Goal: Contribute content: Contribute content

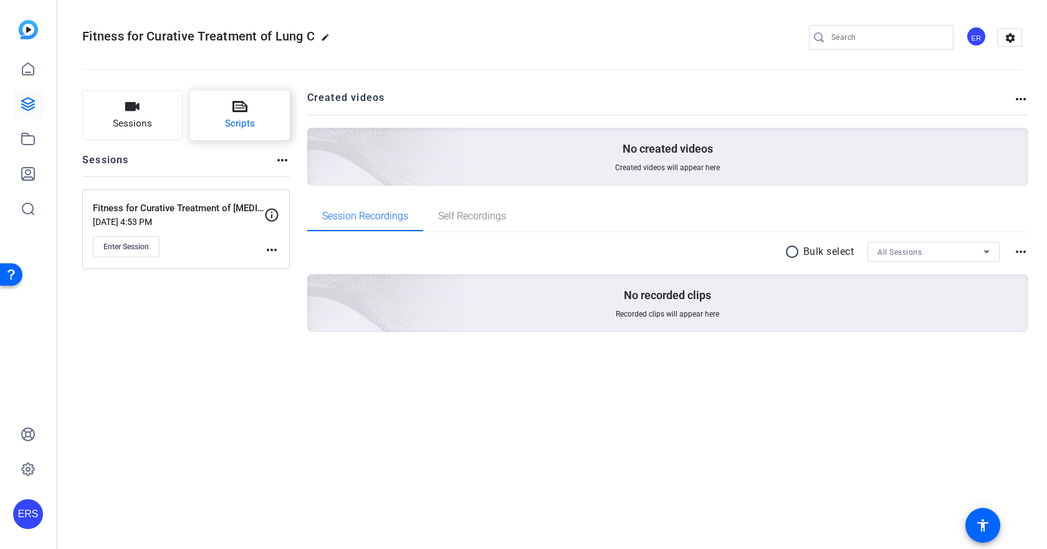
click at [267, 118] on button "Scripts" at bounding box center [240, 115] width 100 height 50
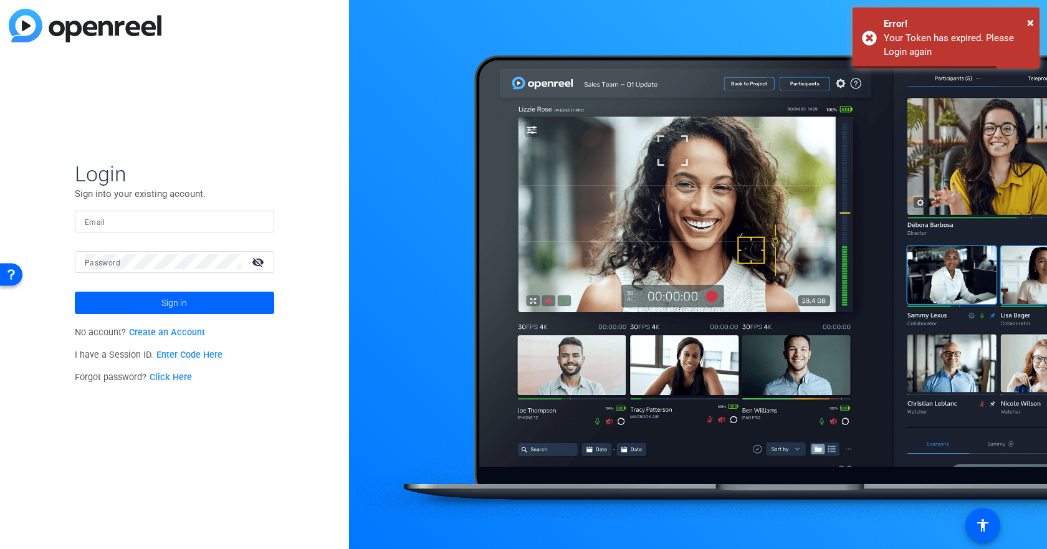
type input "[EMAIL_ADDRESS][DOMAIN_NAME]"
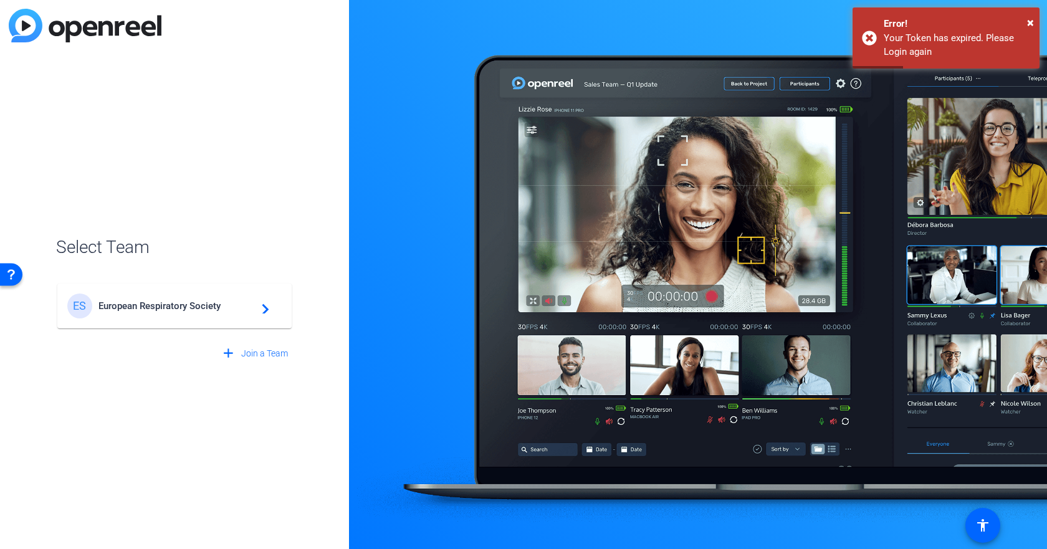
click at [133, 305] on span "European Respiratory Society" at bounding box center [176, 305] width 156 height 11
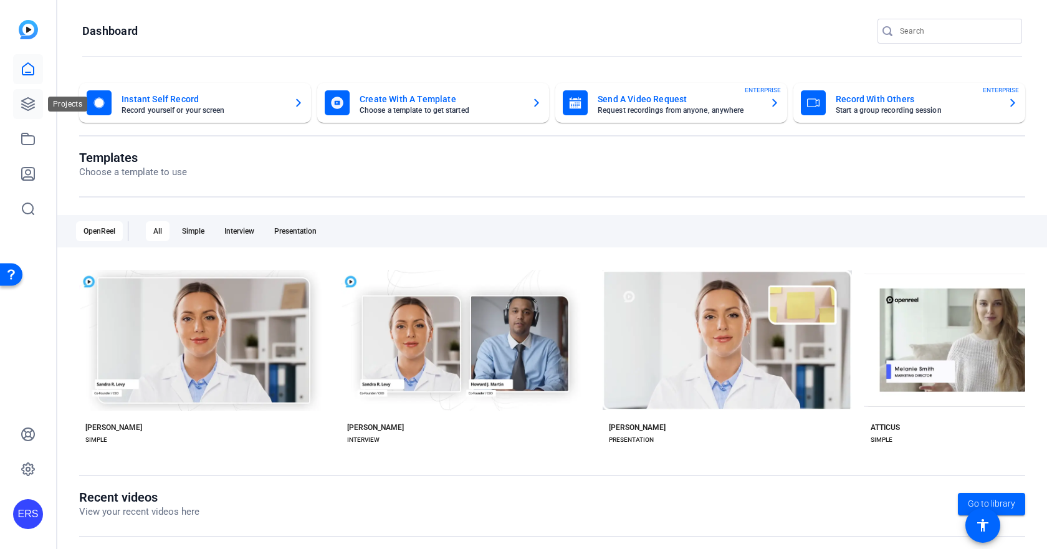
click at [24, 106] on icon at bounding box center [28, 104] width 12 height 12
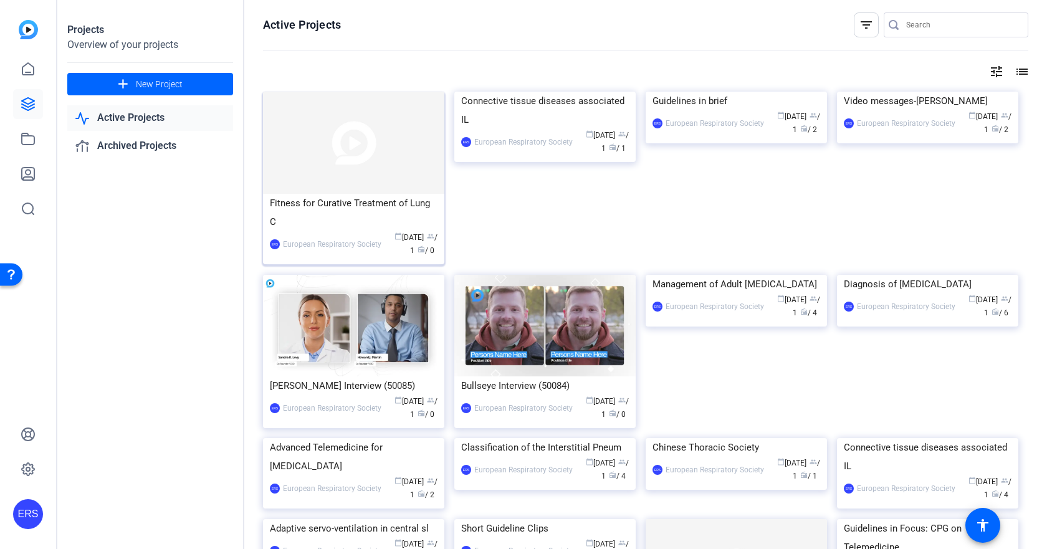
click at [397, 167] on img at bounding box center [353, 143] width 181 height 102
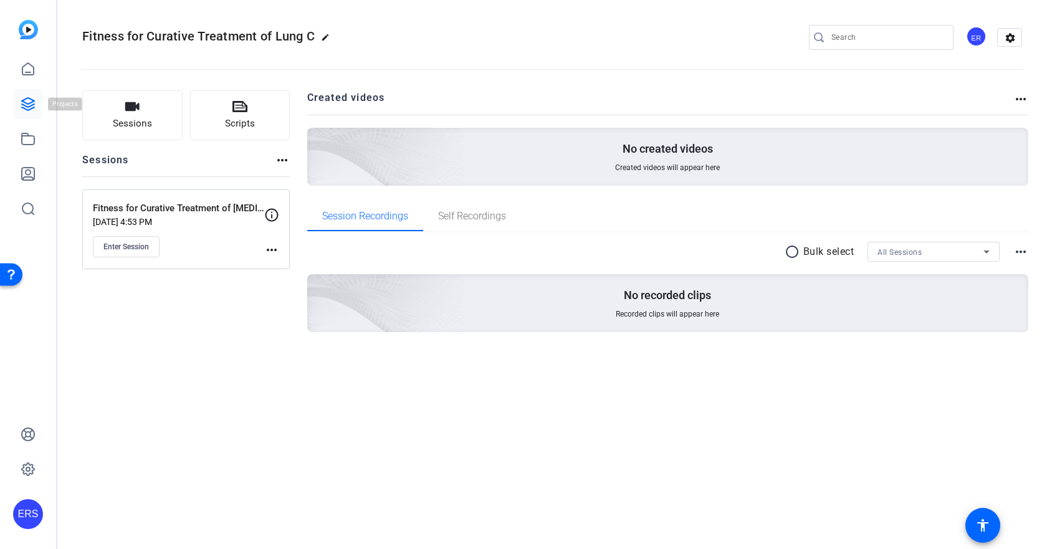
click at [32, 108] on icon at bounding box center [28, 104] width 12 height 12
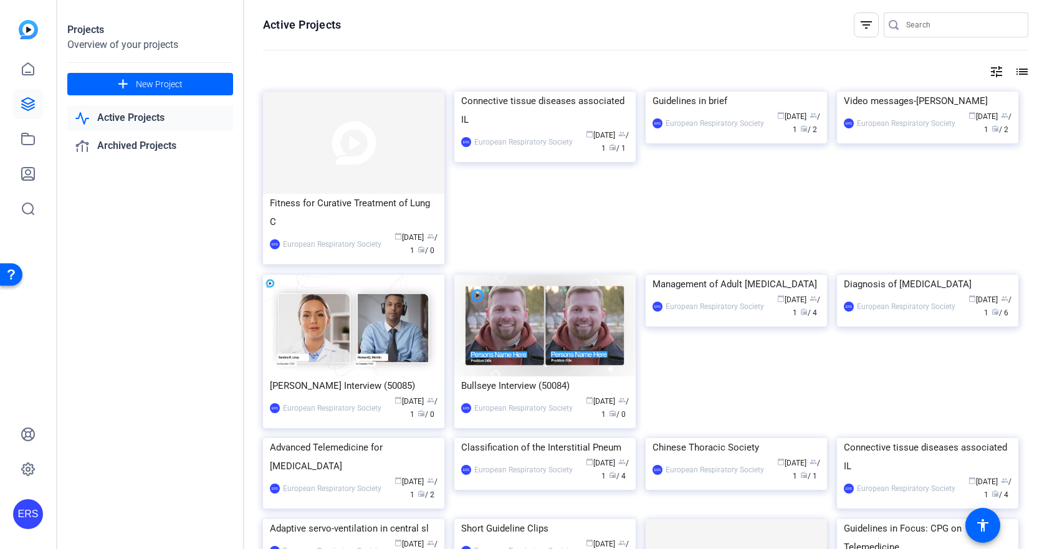
click at [169, 260] on div "Projects Overview of your projects add New Project Active Projects Archived Pro…" at bounding box center [150, 274] width 187 height 549
click at [376, 167] on img at bounding box center [353, 143] width 181 height 102
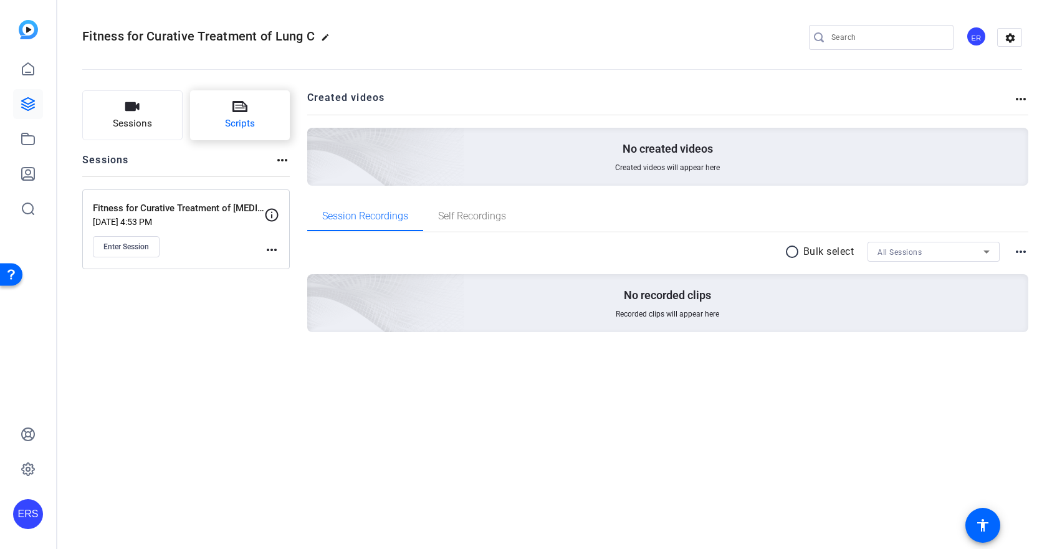
click at [233, 113] on icon at bounding box center [239, 106] width 15 height 15
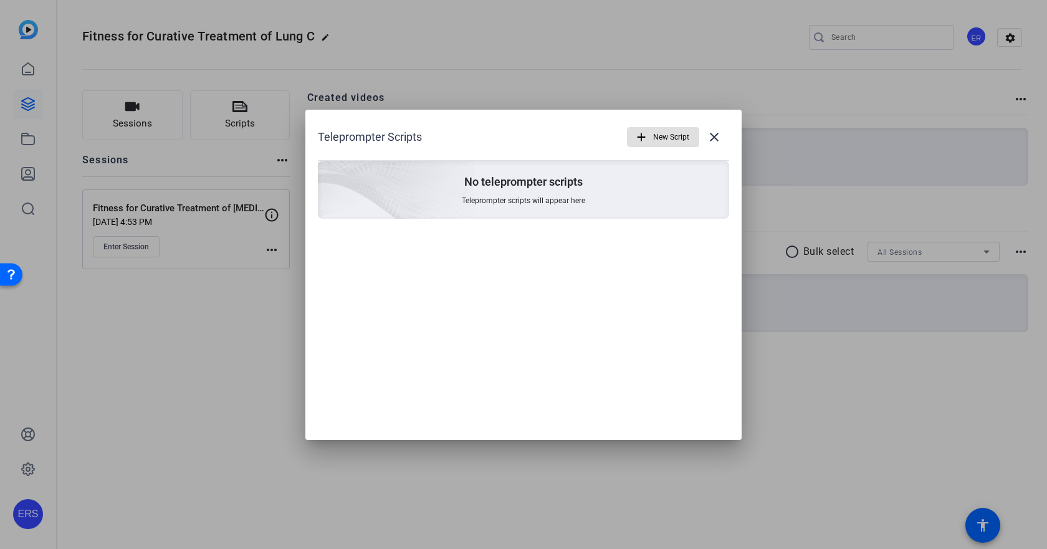
click at [671, 137] on span "New Script" at bounding box center [671, 137] width 36 height 24
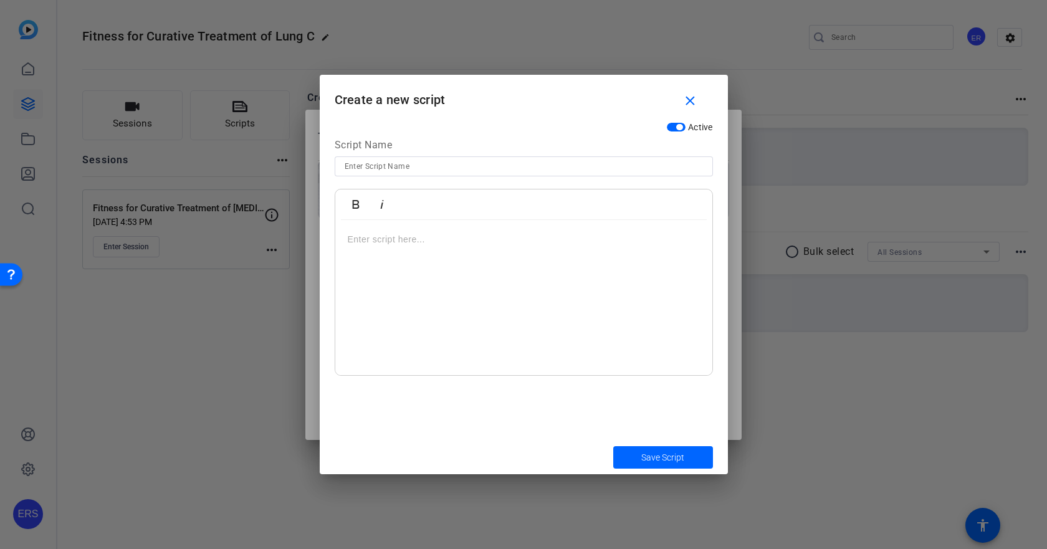
click at [454, 166] on input at bounding box center [524, 166] width 358 height 15
click at [452, 190] on div "Bold Italic" at bounding box center [523, 204] width 377 height 31
type input "Final-20225-09-04"
click at [421, 240] on p at bounding box center [524, 239] width 352 height 14
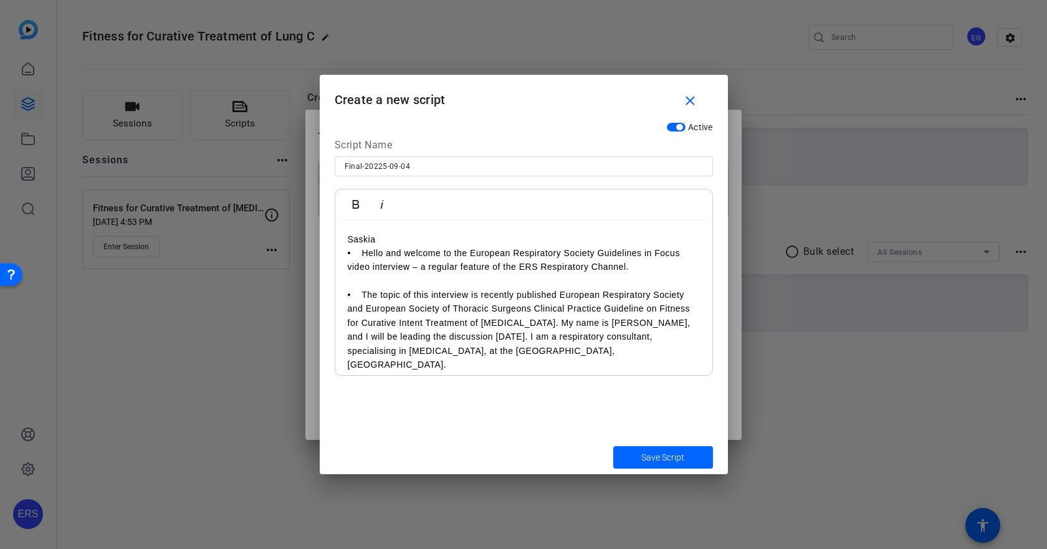
click at [395, 238] on p "Saskia" at bounding box center [524, 239] width 352 height 14
drag, startPoint x: 389, startPoint y: 236, endPoint x: 275, endPoint y: 234, distance: 114.7
click at [275, 234] on div "Teleprompter Scripts add New Script close No teleprompter scripts Teleprompter …" at bounding box center [523, 274] width 1047 height 549
click at [353, 201] on icon "button" at bounding box center [355, 204] width 7 height 9
click at [352, 254] on p "• Hello and welcome to the European Respiratory Society Guidelines in Focus vid…" at bounding box center [524, 260] width 352 height 28
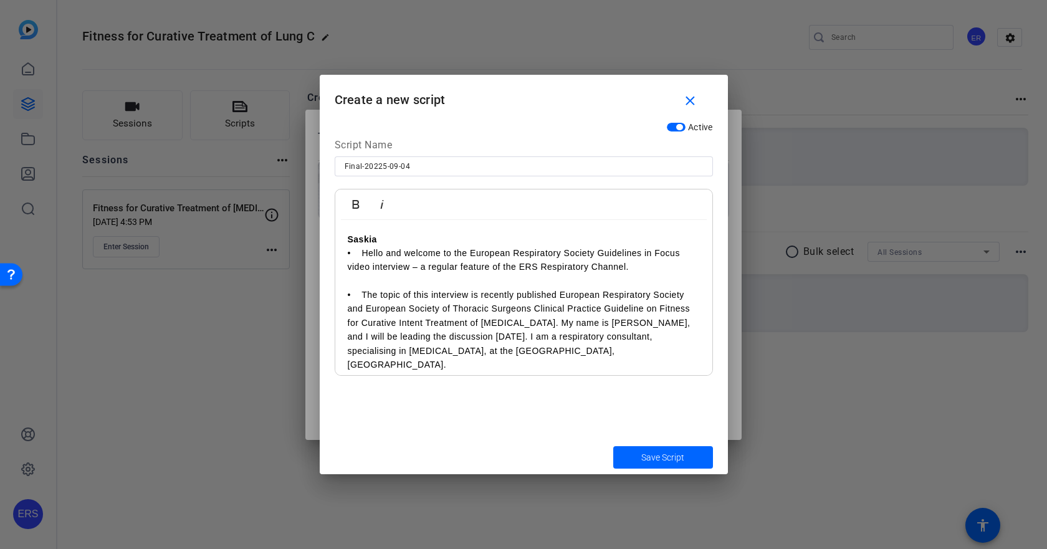
click at [386, 279] on p at bounding box center [524, 281] width 352 height 14
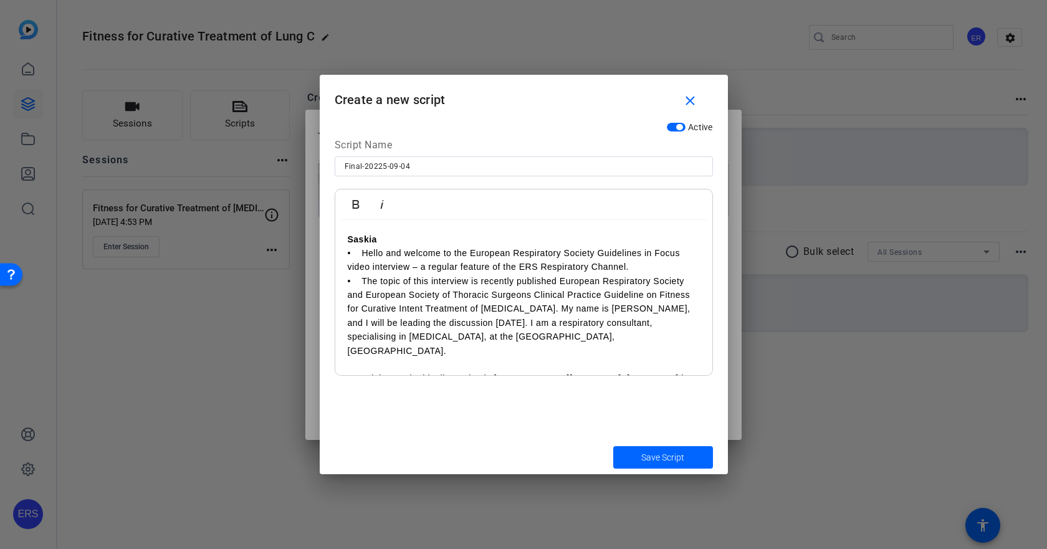
click at [364, 358] on p at bounding box center [524, 365] width 352 height 14
click at [654, 265] on p "• Hello and welcome to the European Respiratory Society Guidelines in Focus vid…" at bounding box center [524, 260] width 352 height 28
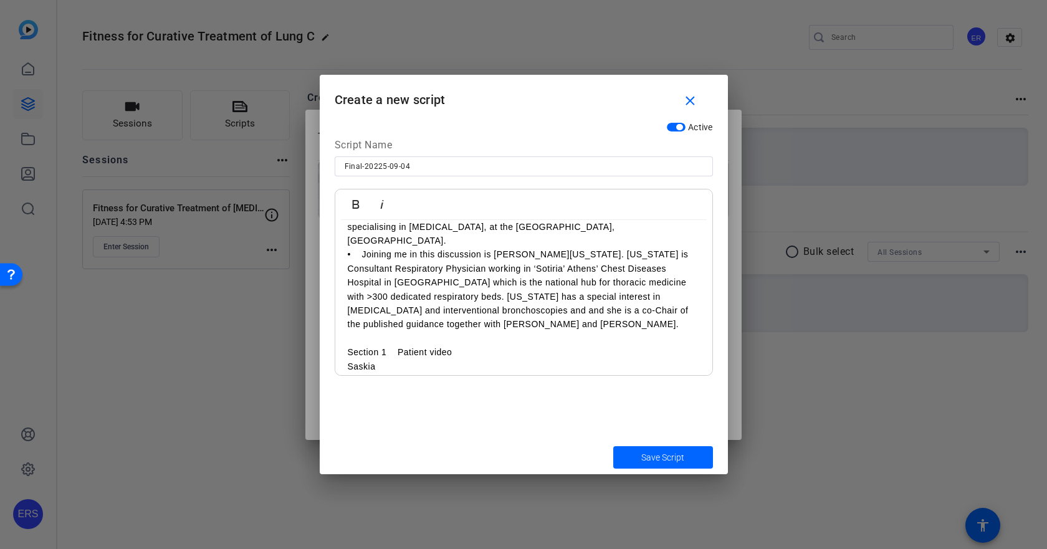
scroll to position [125, 0]
click at [640, 230] on p "• The topic of this interview is recently published European Respiratory Societ…" at bounding box center [524, 204] width 352 height 83
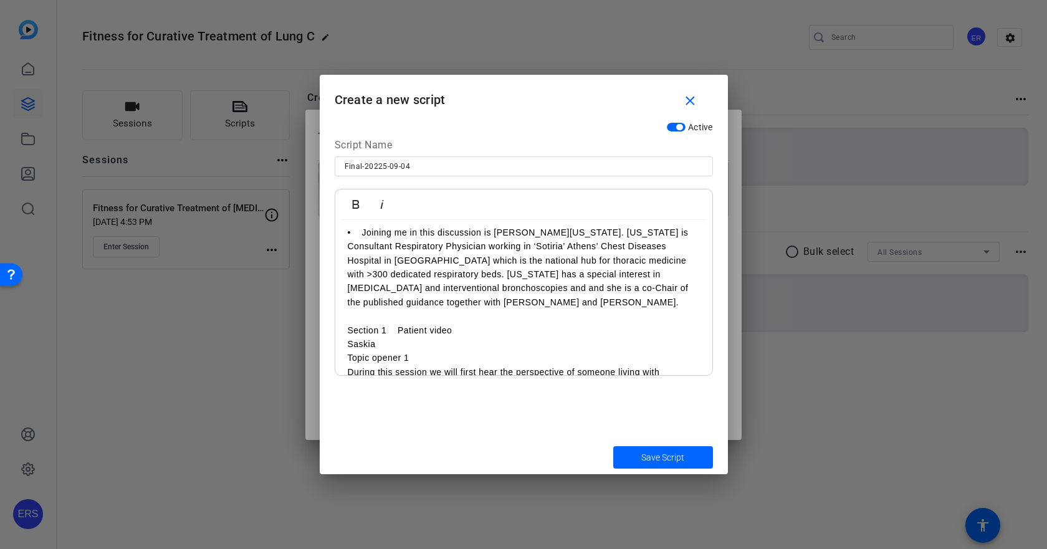
scroll to position [138, 0]
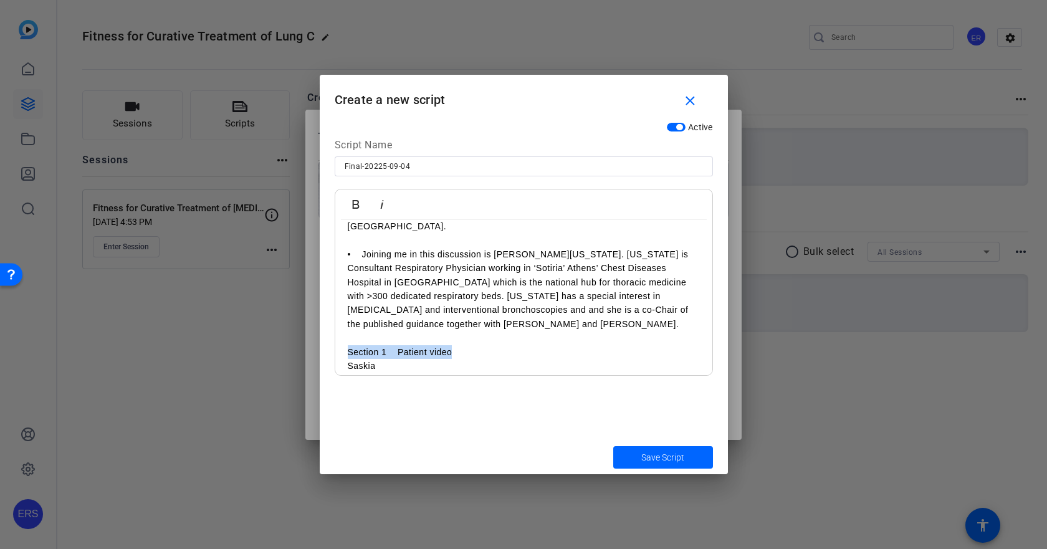
drag, startPoint x: 481, startPoint y: 335, endPoint x: 336, endPoint y: 334, distance: 145.2
click at [415, 345] on p "Saskia" at bounding box center [524, 352] width 352 height 14
drag, startPoint x: 342, startPoint y: 335, endPoint x: 374, endPoint y: 336, distance: 32.4
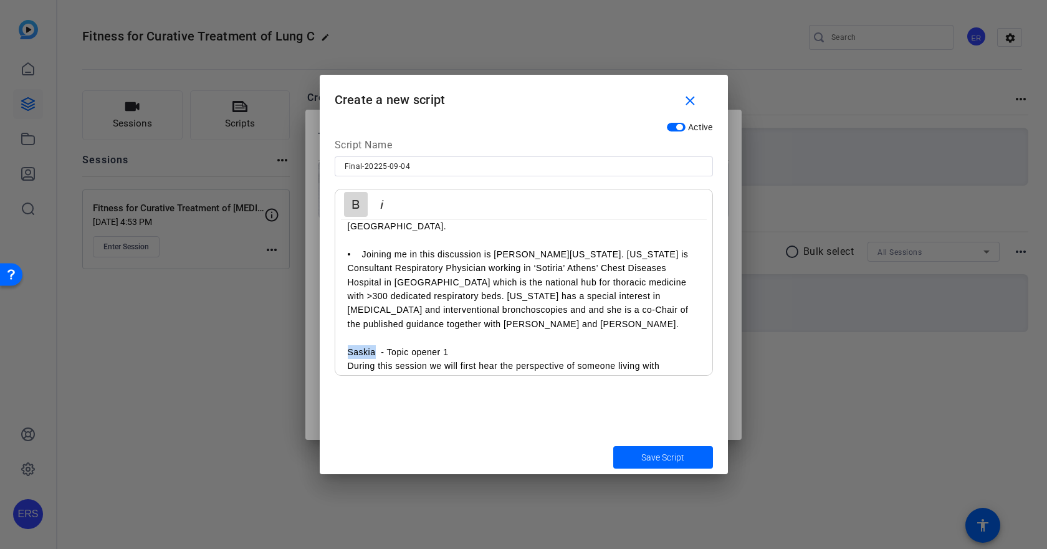
click at [357, 209] on icon "button" at bounding box center [355, 204] width 15 height 15
drag, startPoint x: 390, startPoint y: 338, endPoint x: 488, endPoint y: 334, distance: 98.5
click at [488, 345] on p "Saskia - Topic opener 1" at bounding box center [524, 352] width 352 height 14
click at [385, 206] on icon "button" at bounding box center [381, 204] width 15 height 15
click at [504, 359] on p "During this session we will first hear the perspective of someone living with […" at bounding box center [524, 373] width 352 height 28
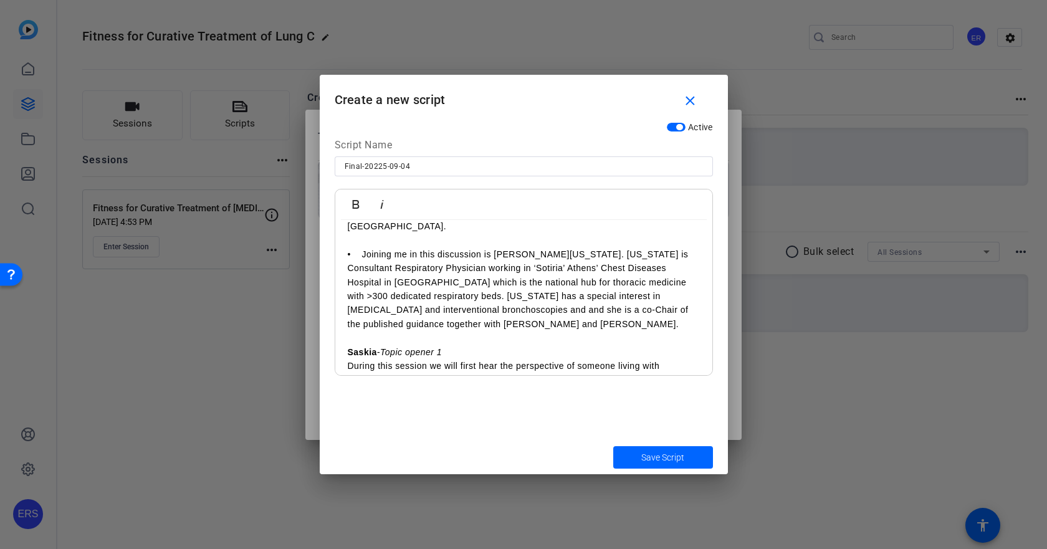
scroll to position [201, 0]
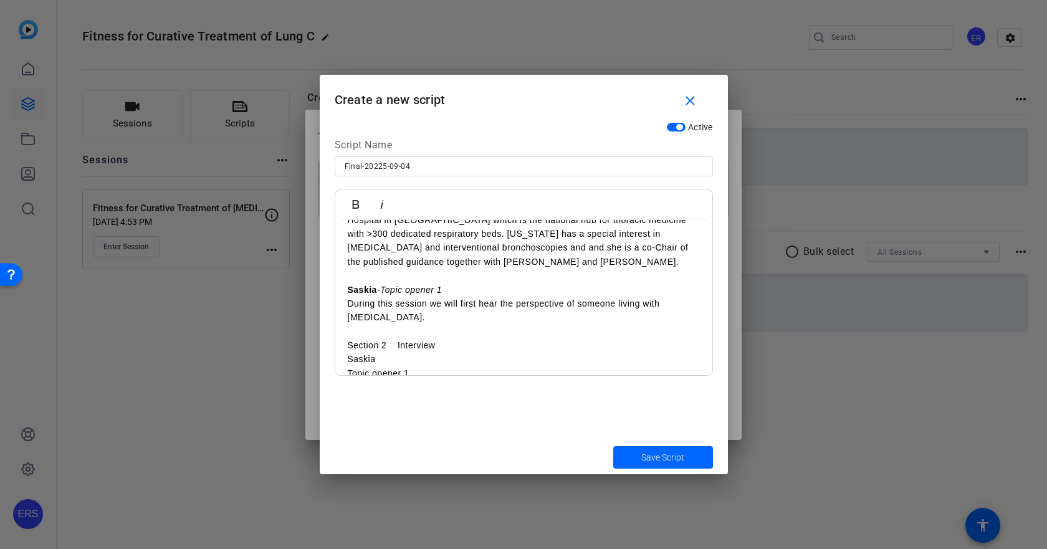
click at [396, 352] on p "Saskia" at bounding box center [524, 359] width 352 height 14
drag, startPoint x: 437, startPoint y: 358, endPoint x: 339, endPoint y: 315, distance: 107.1
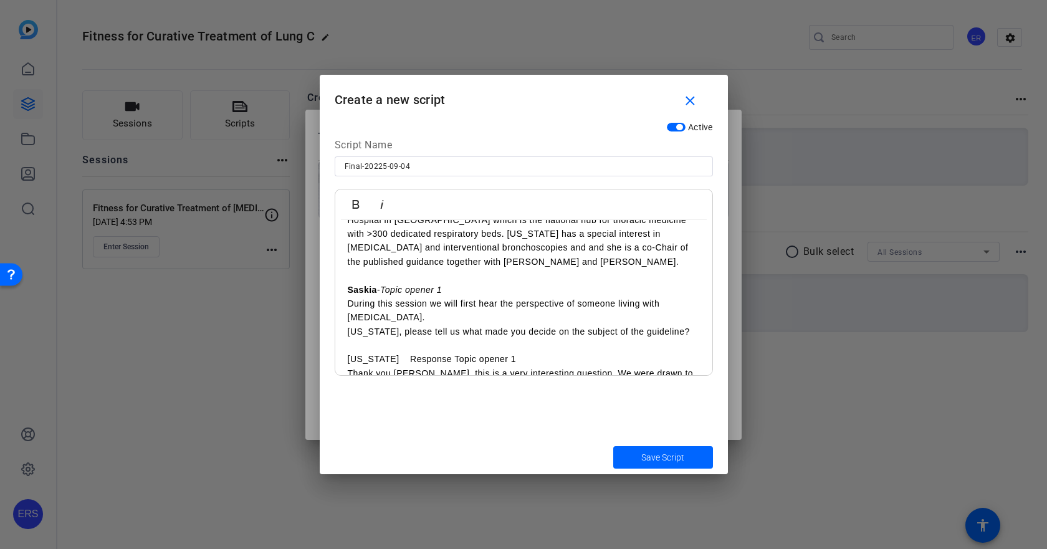
click at [383, 352] on p "[US_STATE] Response Topic opener 1" at bounding box center [524, 359] width 352 height 14
drag, startPoint x: 379, startPoint y: 346, endPoint x: 282, endPoint y: 341, distance: 96.7
click at [282, 341] on div "Teleprompter Scripts add New Script close No teleprompter scripts Teleprompter …" at bounding box center [523, 274] width 1047 height 549
click at [353, 207] on icon "button" at bounding box center [355, 204] width 7 height 9
drag, startPoint x: 396, startPoint y: 341, endPoint x: 626, endPoint y: 345, distance: 229.9
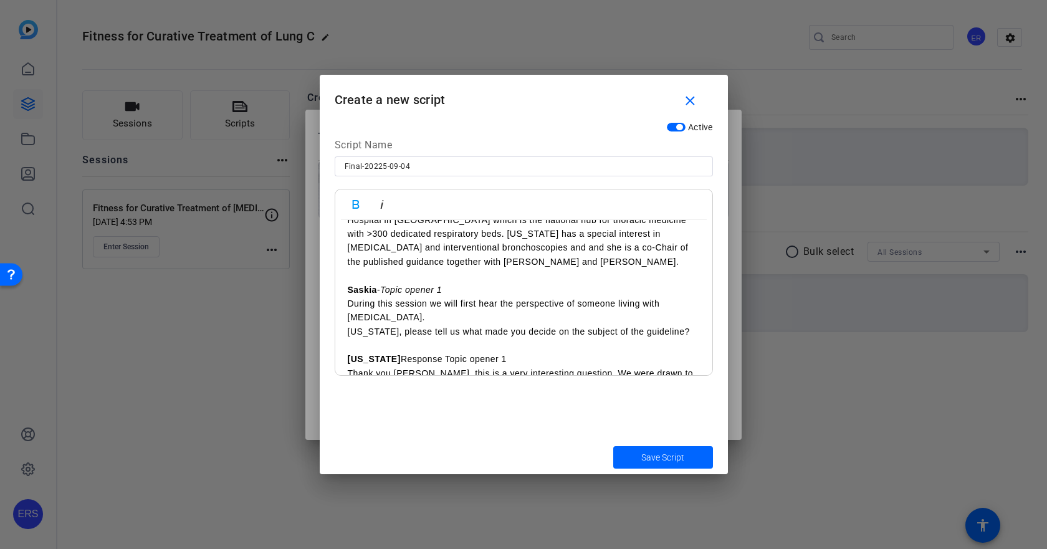
click at [626, 352] on p "[US_STATE] Response Topic opener 1" at bounding box center [524, 359] width 352 height 14
click at [388, 209] on icon "button" at bounding box center [381, 204] width 15 height 15
click at [388, 352] on p "[US_STATE] Response Topic opener 1" at bounding box center [524, 359] width 352 height 14
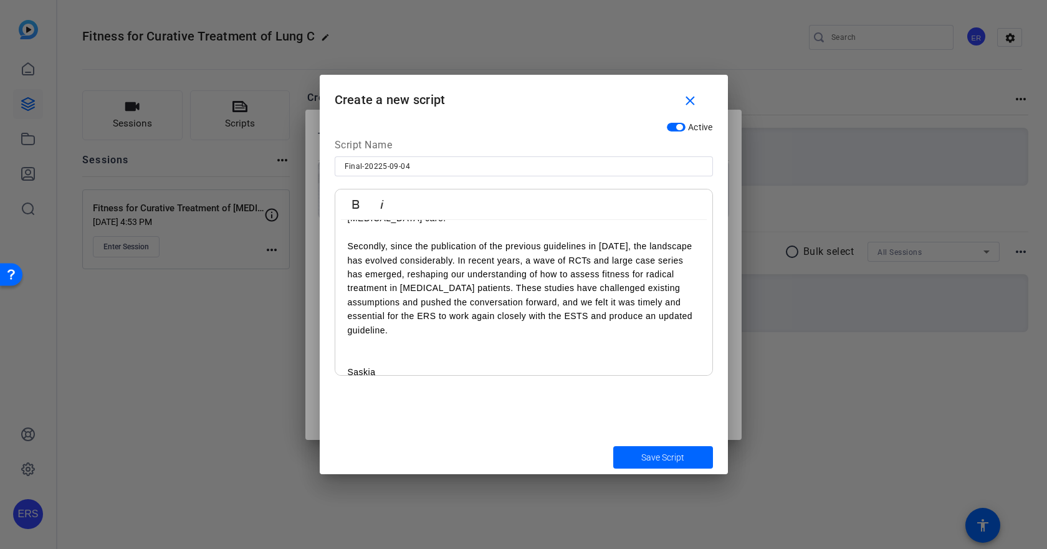
scroll to position [512, 0]
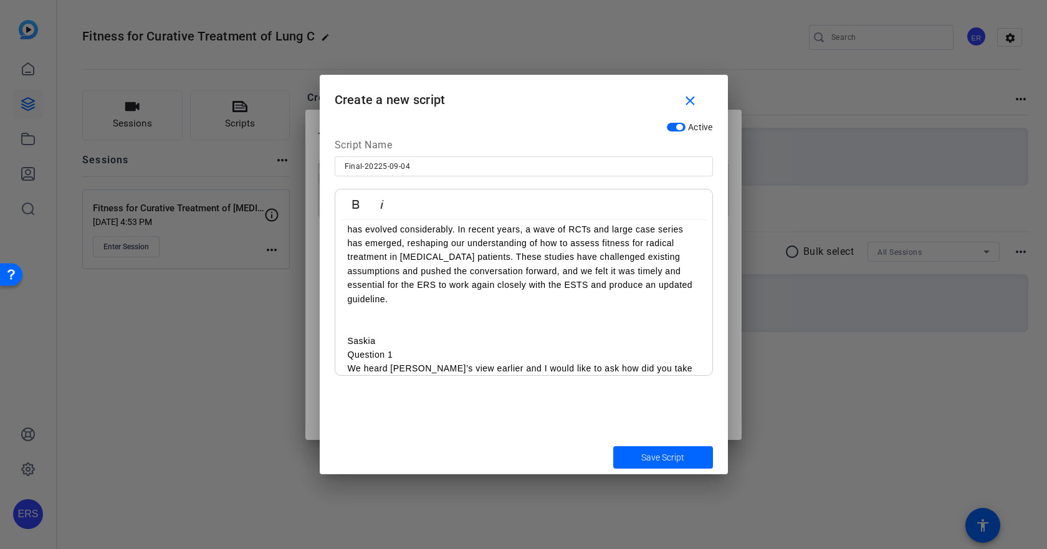
click at [389, 320] on p at bounding box center [524, 327] width 352 height 14
click at [391, 320] on p "Saskia" at bounding box center [524, 327] width 352 height 14
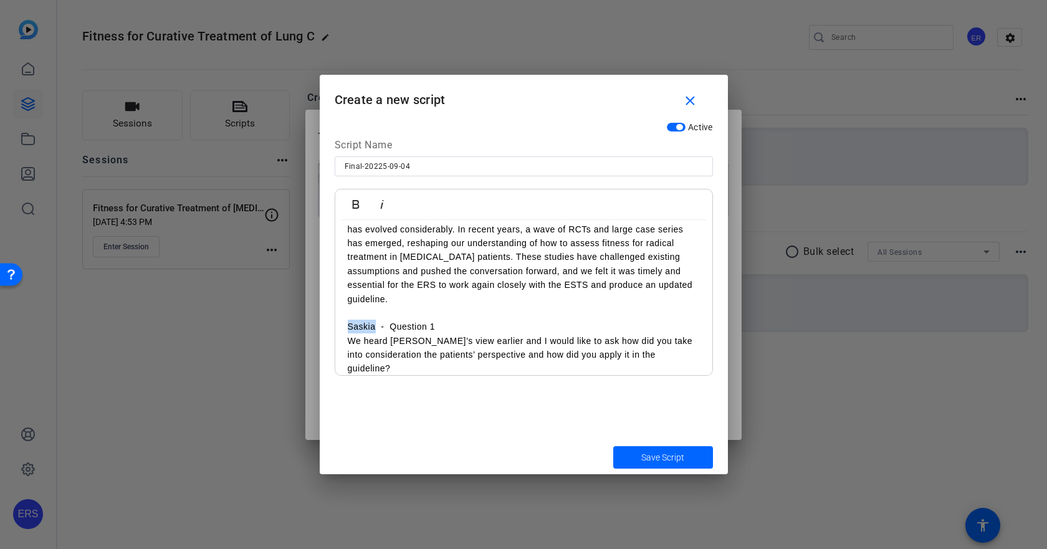
drag, startPoint x: 346, startPoint y: 311, endPoint x: 376, endPoint y: 311, distance: 29.9
click at [355, 194] on button "Bold" at bounding box center [356, 204] width 24 height 25
drag, startPoint x: 392, startPoint y: 315, endPoint x: 457, endPoint y: 319, distance: 65.6
click at [457, 320] on p "Saskia - Question 1" at bounding box center [524, 327] width 352 height 14
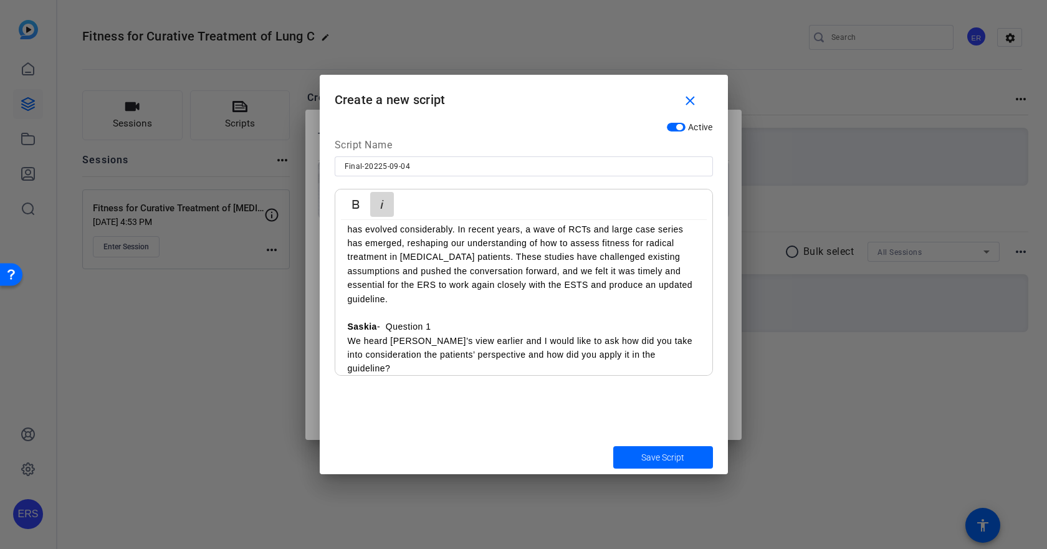
click at [378, 206] on icon "button" at bounding box center [381, 204] width 15 height 15
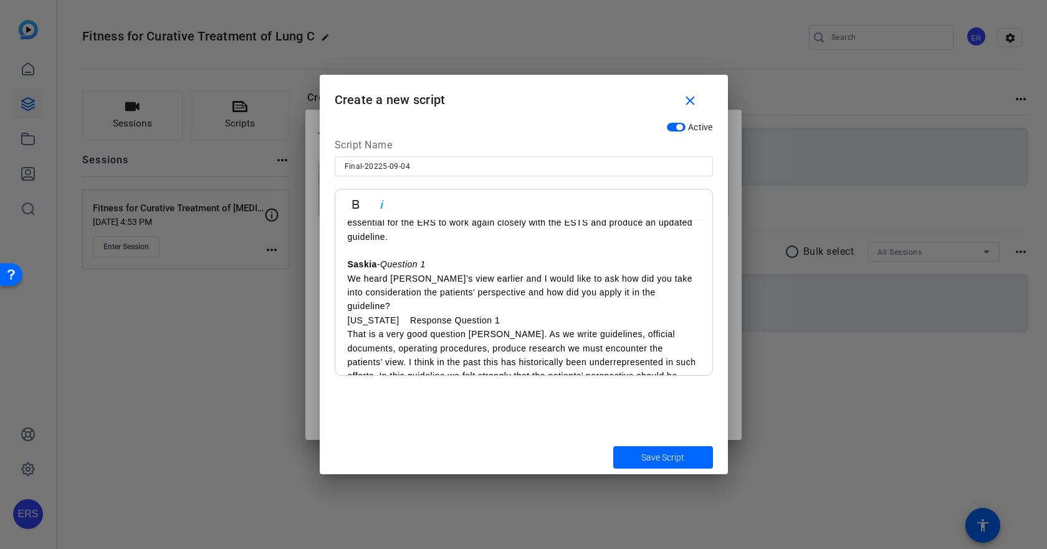
click at [348, 313] on p "[US_STATE] Response Question 1" at bounding box center [524, 320] width 352 height 14
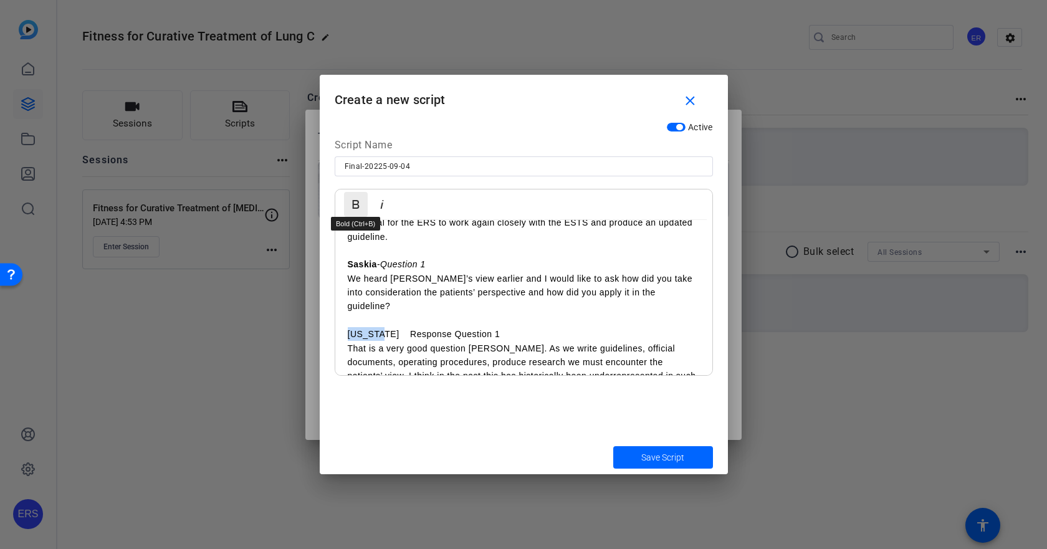
click at [356, 206] on icon "button" at bounding box center [355, 204] width 15 height 15
click at [386, 207] on icon "button" at bounding box center [381, 204] width 15 height 15
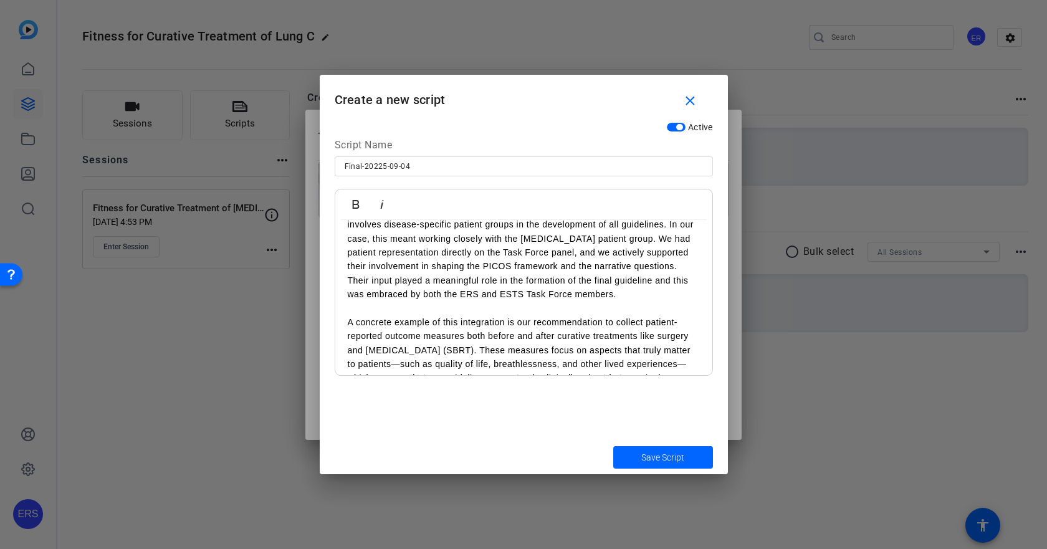
scroll to position [886, 0]
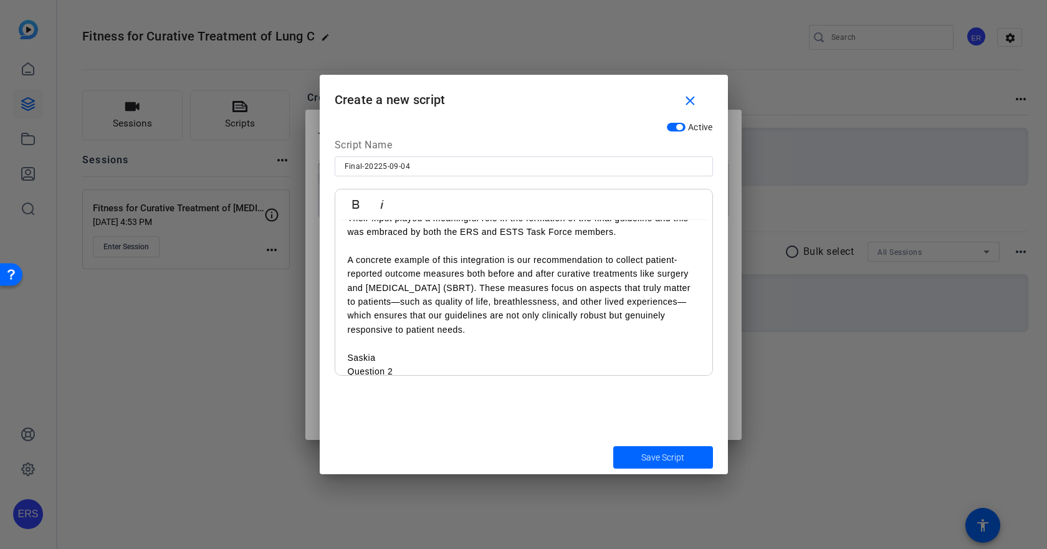
click at [411, 351] on p "Saskia" at bounding box center [524, 358] width 352 height 14
drag, startPoint x: 347, startPoint y: 328, endPoint x: 376, endPoint y: 328, distance: 29.3
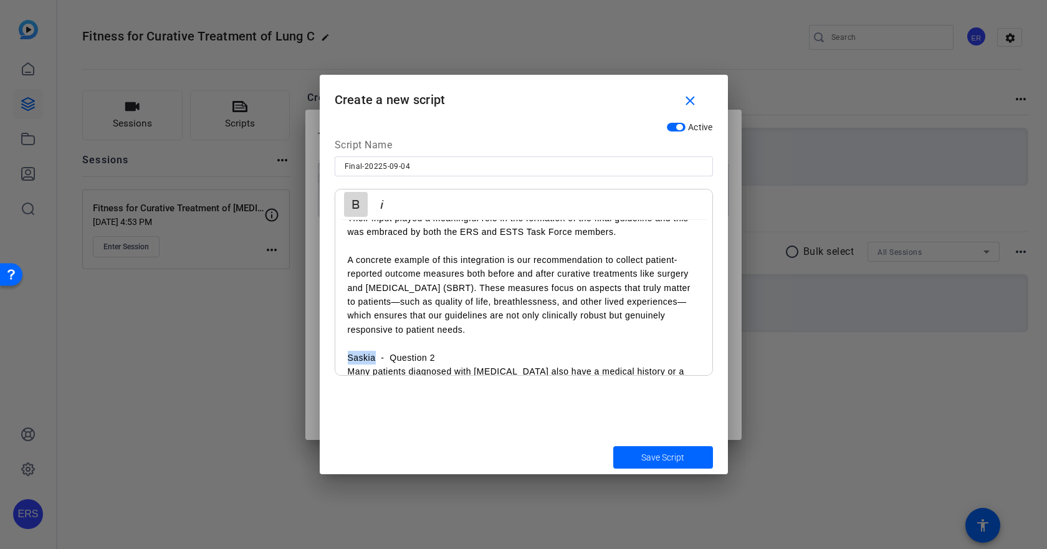
click at [360, 198] on icon "button" at bounding box center [355, 204] width 15 height 15
drag, startPoint x: 392, startPoint y: 329, endPoint x: 490, endPoint y: 333, distance: 98.5
click at [490, 351] on p "Saskia - Question 2" at bounding box center [524, 358] width 352 height 14
click at [382, 203] on icon "button" at bounding box center [381, 204] width 3 height 9
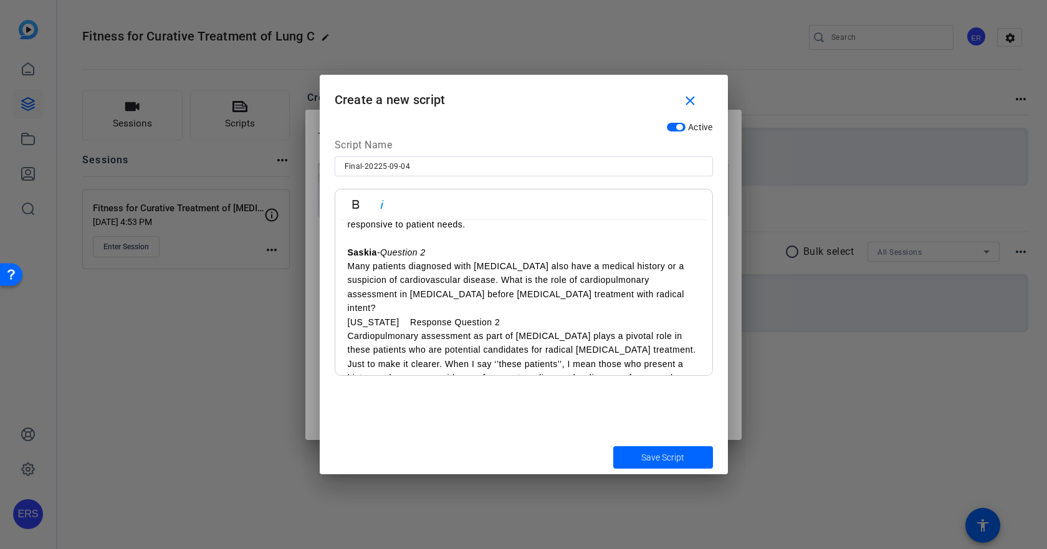
scroll to position [1011, 0]
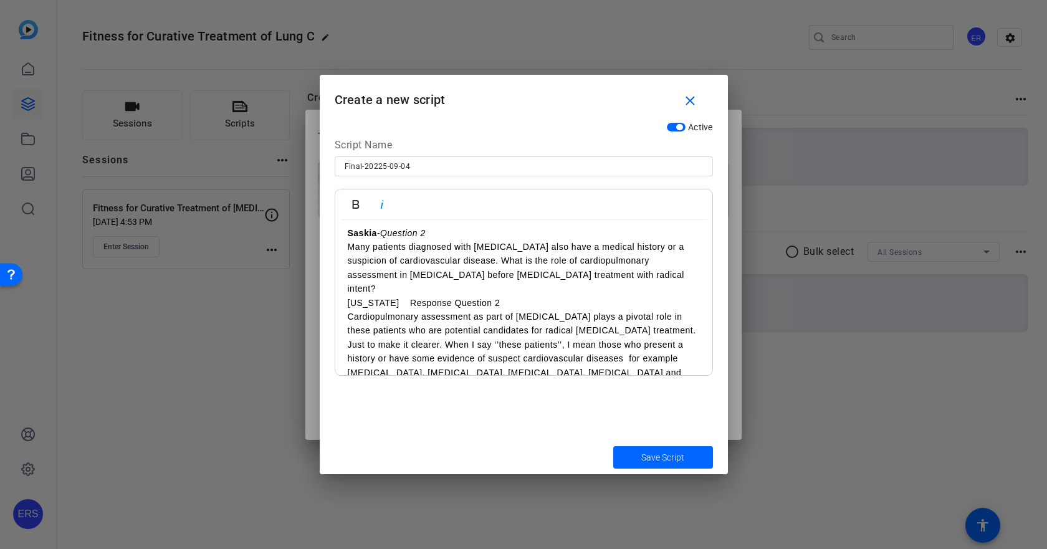
click at [401, 259] on p "Many patients diagnosed with [MEDICAL_DATA] also have a medical history or a su…" at bounding box center [524, 268] width 352 height 56
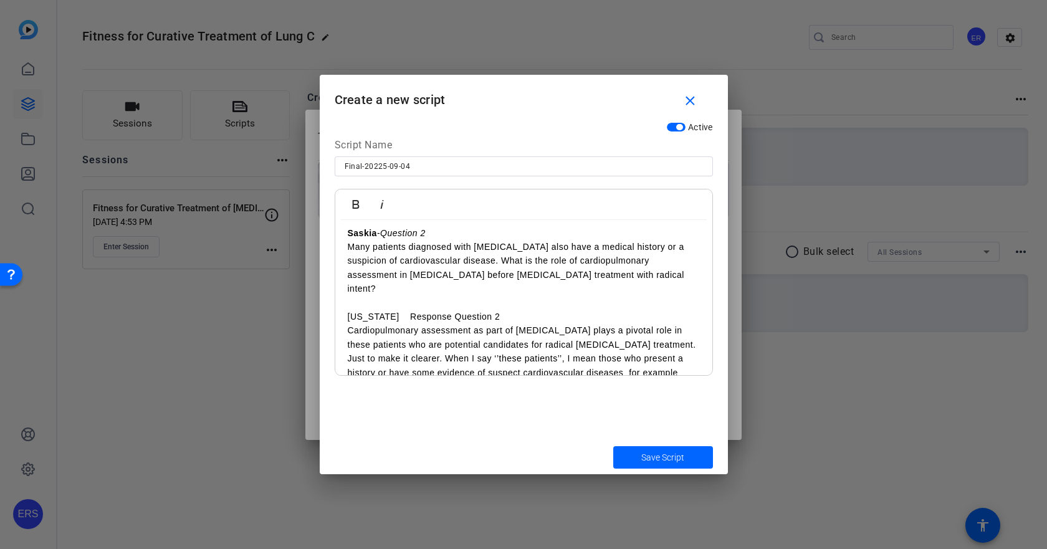
scroll to position [1025, 0]
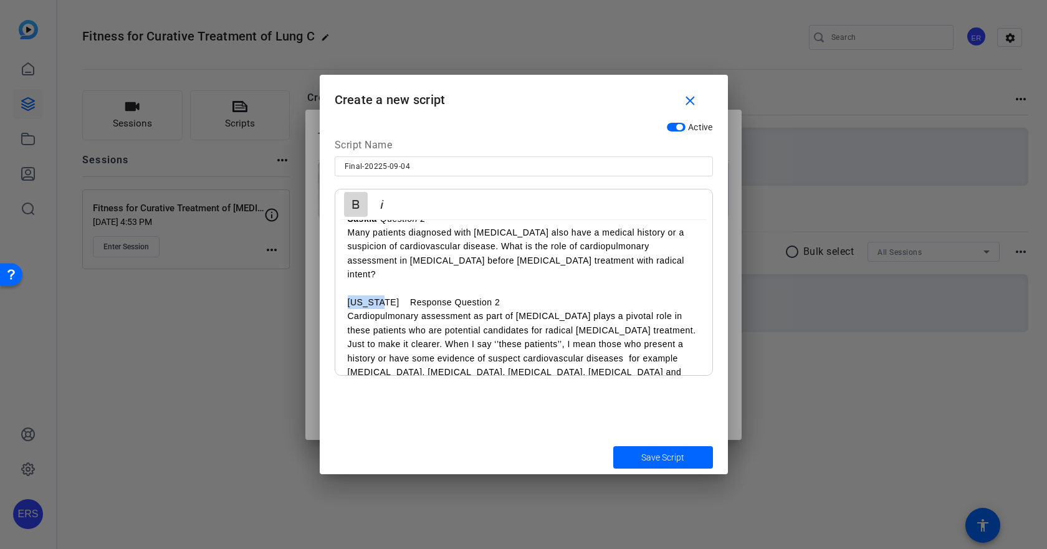
click at [356, 204] on icon "button" at bounding box center [355, 204] width 7 height 9
click at [384, 206] on icon "button" at bounding box center [381, 204] width 15 height 15
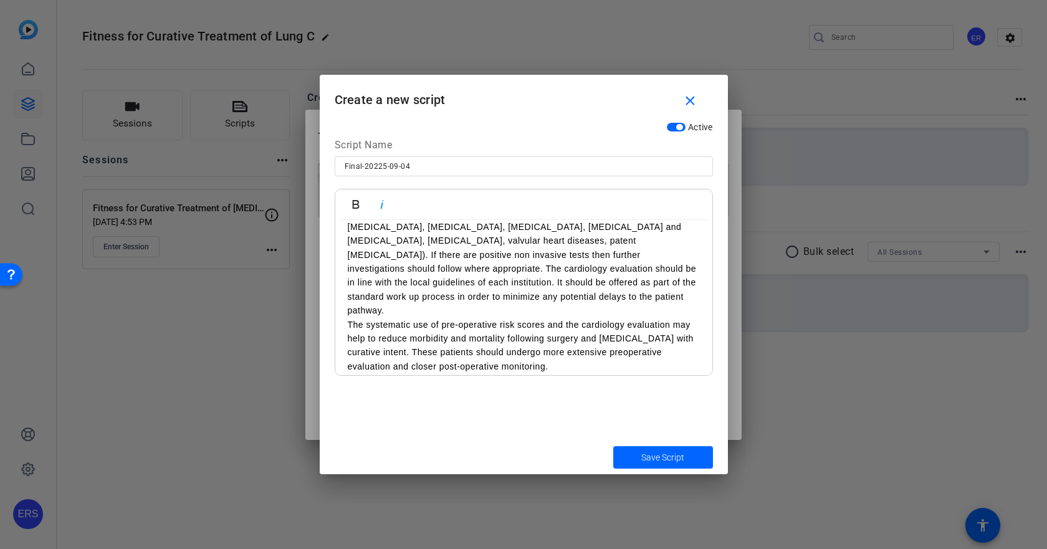
scroll to position [1212, 0]
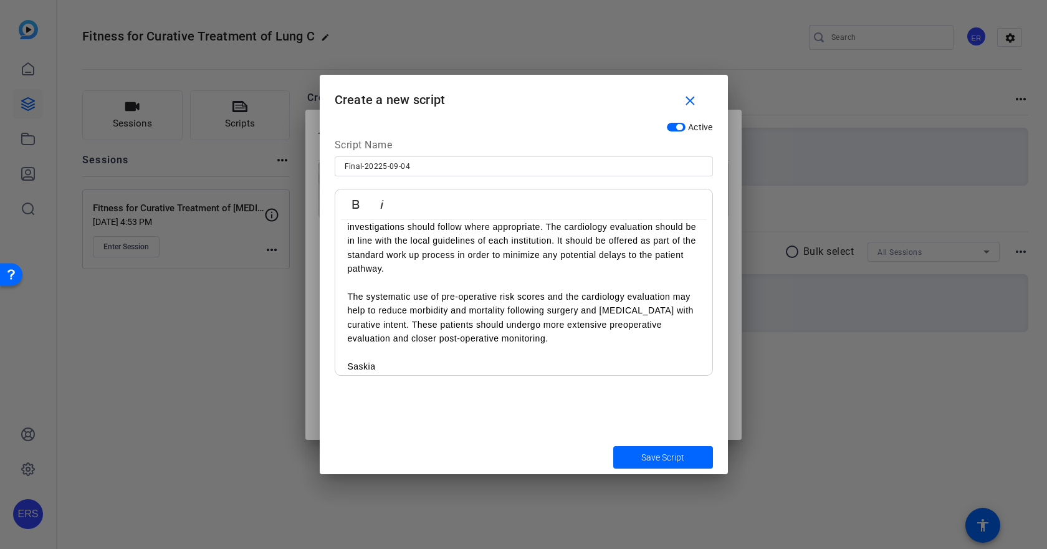
click at [505, 359] on p "Saskia" at bounding box center [524, 366] width 352 height 14
click at [388, 206] on icon "button" at bounding box center [381, 204] width 15 height 15
drag, startPoint x: 345, startPoint y: 338, endPoint x: 375, endPoint y: 338, distance: 29.9
click at [359, 201] on icon "button" at bounding box center [355, 204] width 15 height 15
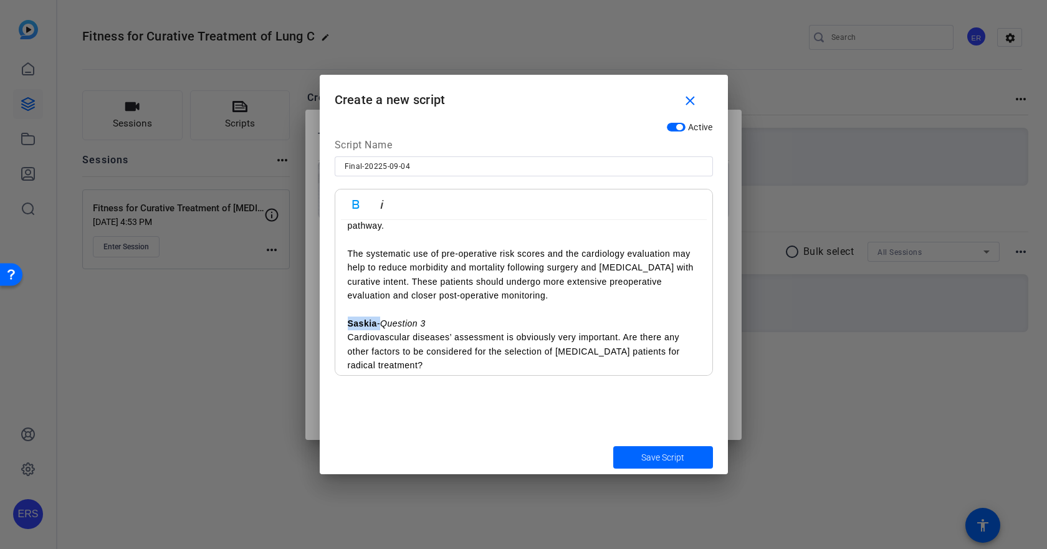
scroll to position [1274, 0]
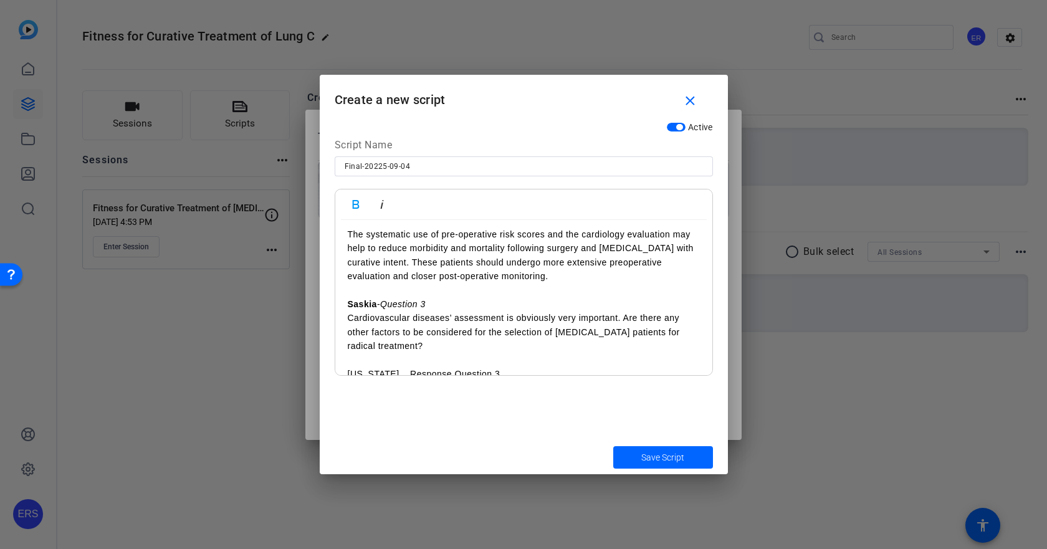
click at [390, 367] on p "[US_STATE] Response Question 3" at bounding box center [524, 374] width 352 height 14
click at [383, 201] on icon "button" at bounding box center [381, 204] width 15 height 15
drag, startPoint x: 345, startPoint y: 347, endPoint x: 378, endPoint y: 346, distance: 33.0
click at [363, 208] on icon "button" at bounding box center [355, 204] width 15 height 15
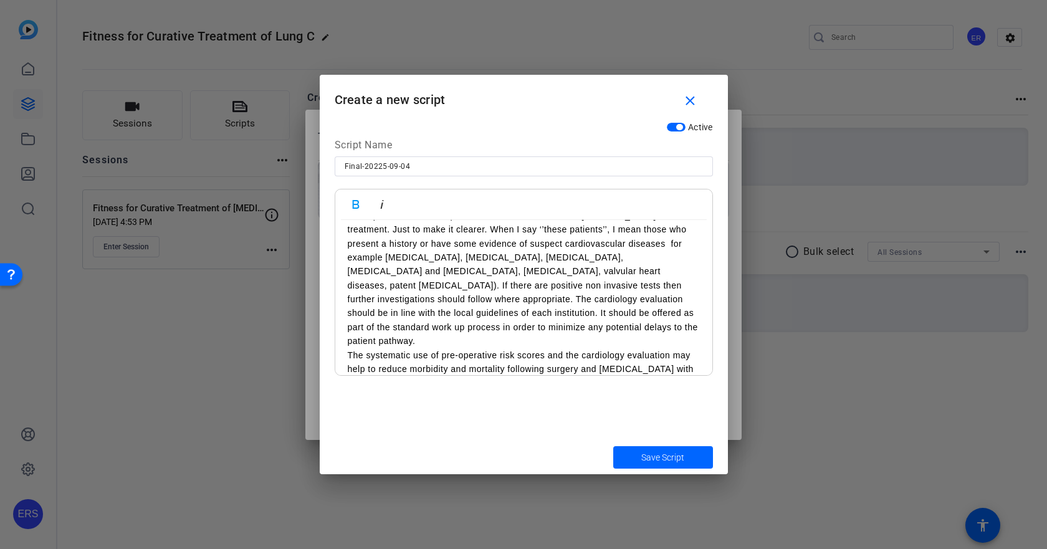
scroll to position [1461, 0]
click at [344, 324] on div "[PERSON_NAME] • Hello and welcome to the European Respiratory Society Guideline…" at bounding box center [523, 390] width 377 height 3262
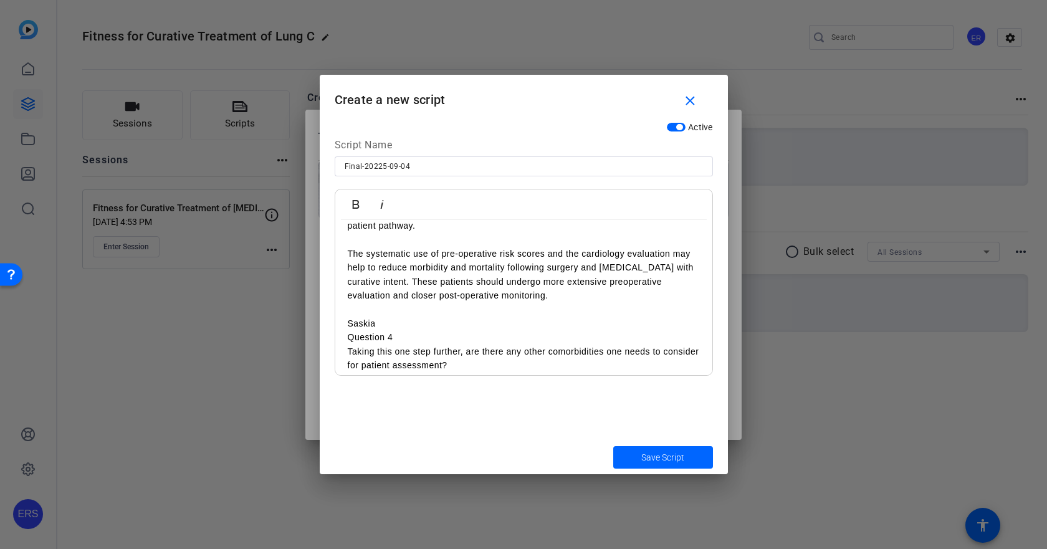
scroll to position [1586, 0]
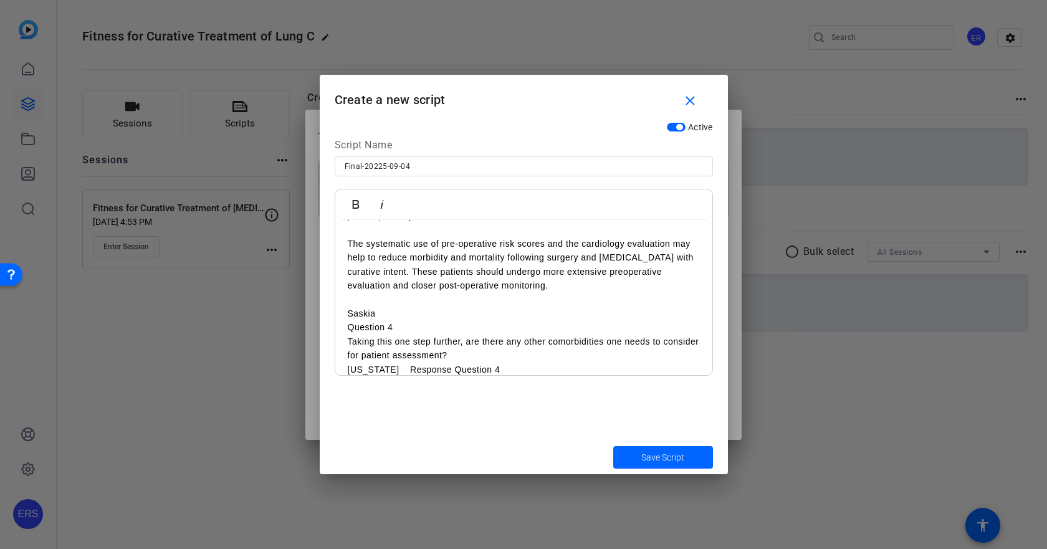
click at [459, 307] on p "Saskia" at bounding box center [524, 314] width 352 height 14
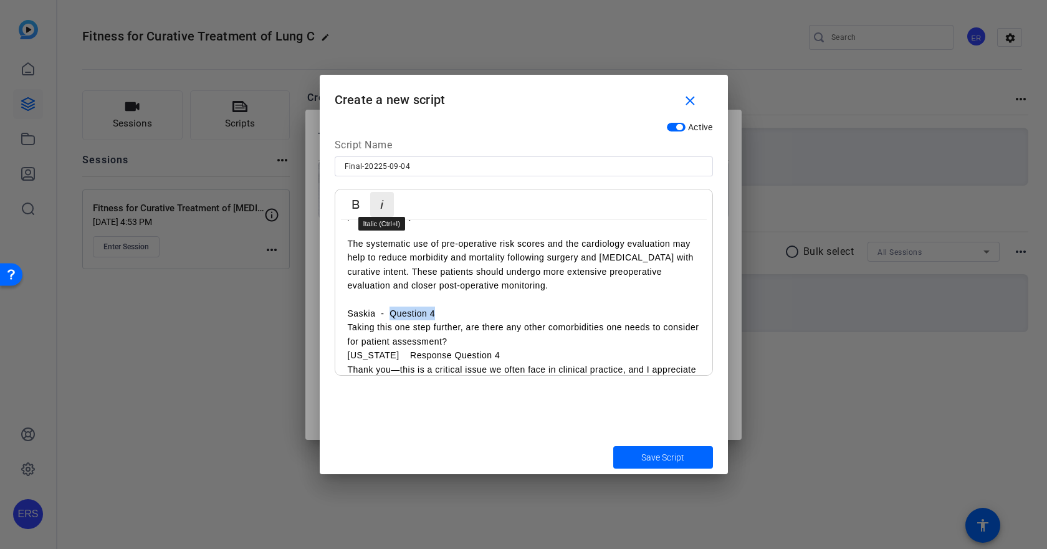
click at [383, 205] on icon "button" at bounding box center [381, 204] width 15 height 15
drag, startPoint x: 344, startPoint y: 285, endPoint x: 376, endPoint y: 282, distance: 31.9
click at [376, 282] on div "[PERSON_NAME] • Hello and welcome to the European Respiratory Society Guideline…" at bounding box center [523, 265] width 377 height 3262
click at [360, 202] on icon "button" at bounding box center [355, 204] width 15 height 15
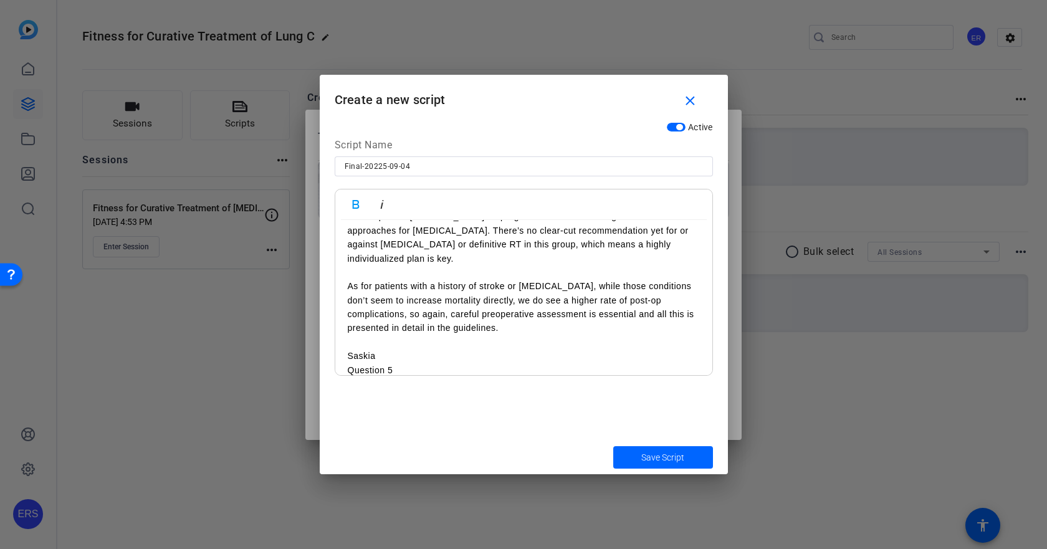
scroll to position [2022, 0]
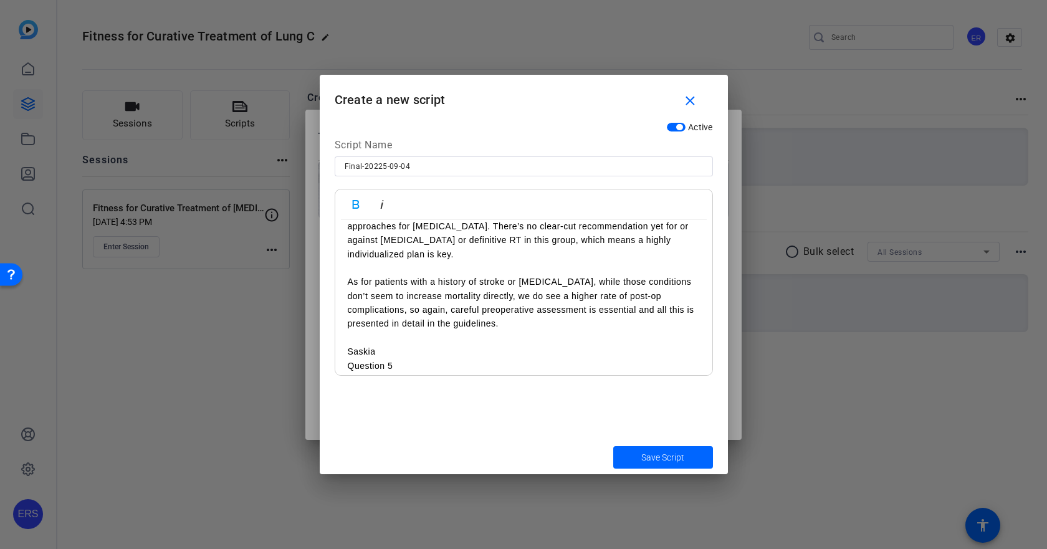
click at [419, 345] on p "Saskia" at bounding box center [524, 352] width 352 height 14
drag, startPoint x: 391, startPoint y: 297, endPoint x: 454, endPoint y: 295, distance: 62.3
click at [454, 345] on p "Saskia - Question 5" at bounding box center [524, 352] width 352 height 14
click at [379, 208] on icon "button" at bounding box center [381, 204] width 15 height 15
drag, startPoint x: 349, startPoint y: 296, endPoint x: 374, endPoint y: 296, distance: 25.5
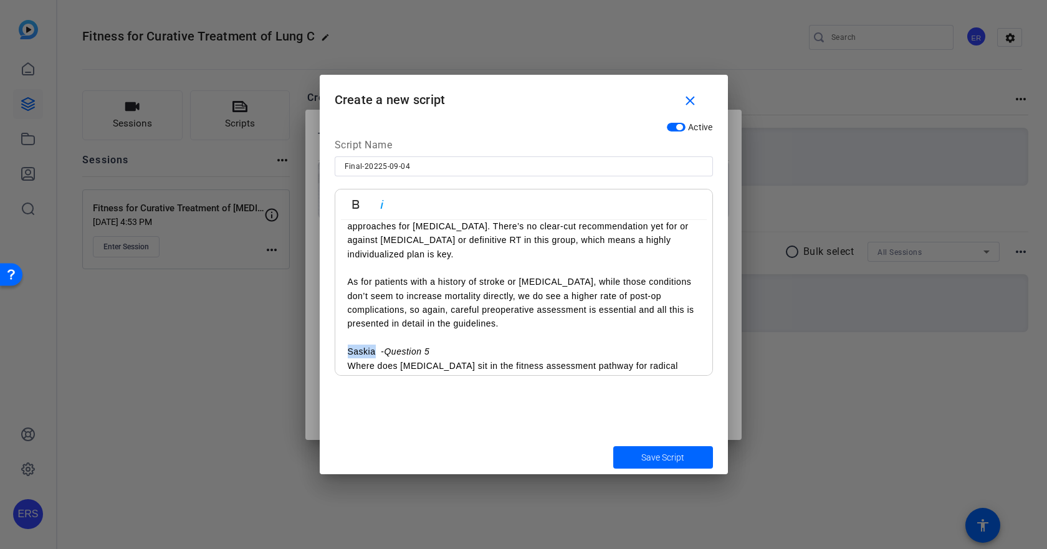
click at [374, 345] on p "Saskia - Question 5" at bounding box center [524, 352] width 352 height 14
click at [358, 209] on icon "button" at bounding box center [355, 204] width 15 height 15
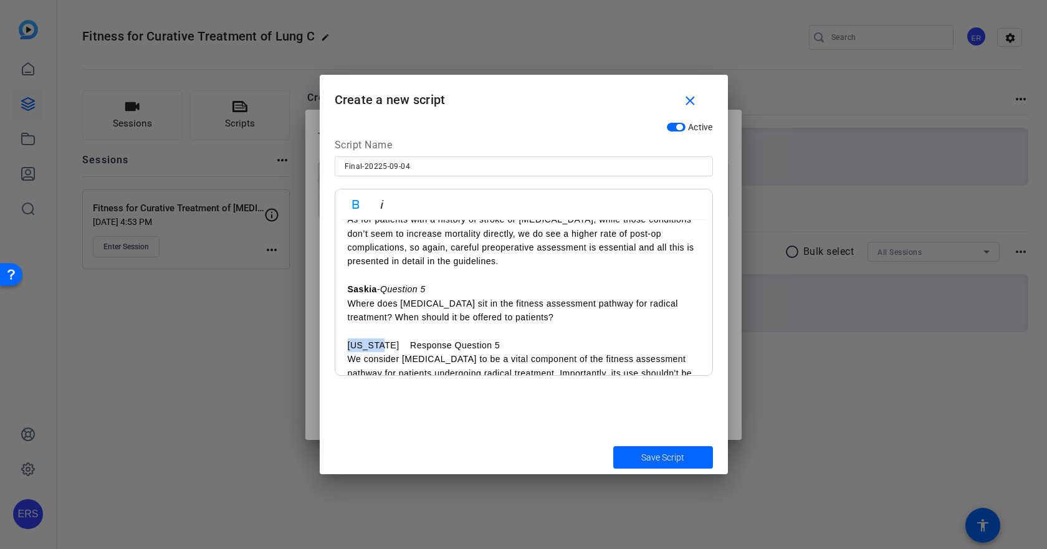
drag, startPoint x: 349, startPoint y: 288, endPoint x: 381, endPoint y: 287, distance: 32.4
click at [381, 338] on p "[US_STATE] Response Question 5" at bounding box center [524, 345] width 352 height 14
click at [357, 198] on icon "button" at bounding box center [355, 204] width 15 height 15
click at [390, 338] on p "[US_STATE] Response Question 5" at bounding box center [524, 345] width 352 height 14
click at [383, 203] on icon "button" at bounding box center [381, 204] width 15 height 15
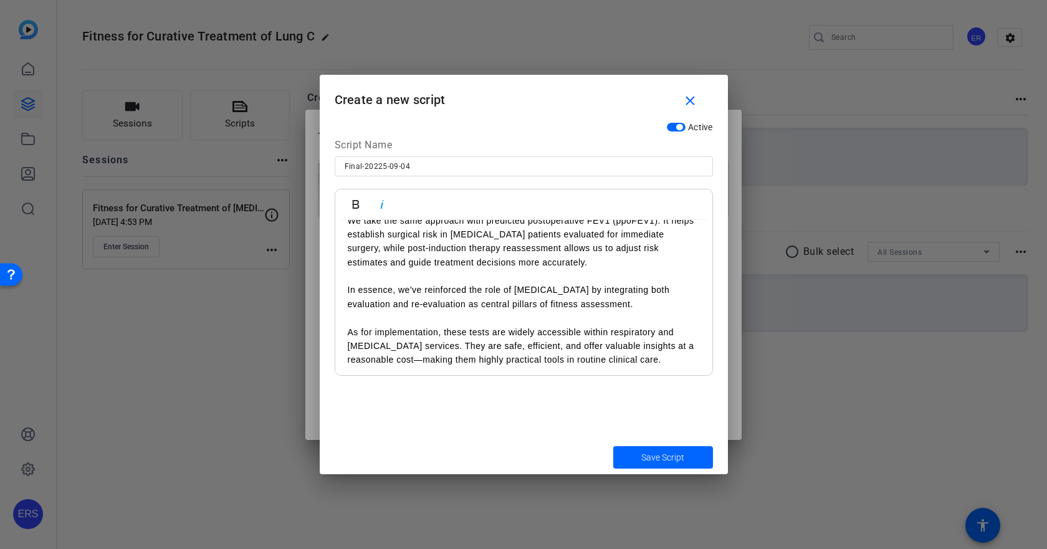
scroll to position [2396, 0]
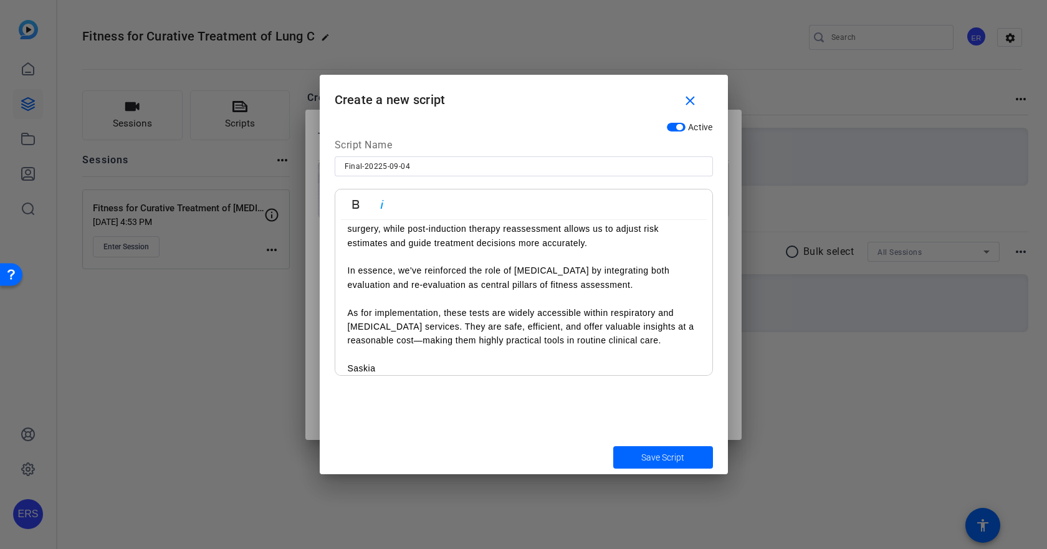
click at [388, 348] on p at bounding box center [524, 355] width 352 height 14
click at [394, 361] on p "Saskia" at bounding box center [524, 368] width 352 height 14
click at [376, 204] on icon "button" at bounding box center [381, 204] width 15 height 15
drag, startPoint x: 348, startPoint y: 315, endPoint x: 374, endPoint y: 314, distance: 25.6
click at [374, 361] on p "Saskia - Question 6" at bounding box center [524, 368] width 352 height 14
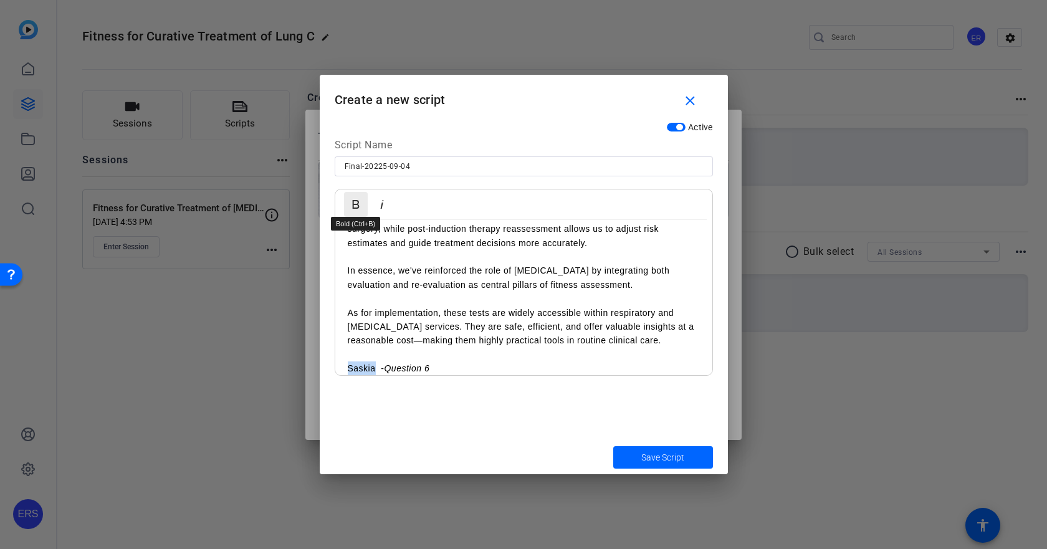
click at [359, 206] on icon "button" at bounding box center [355, 204] width 15 height 15
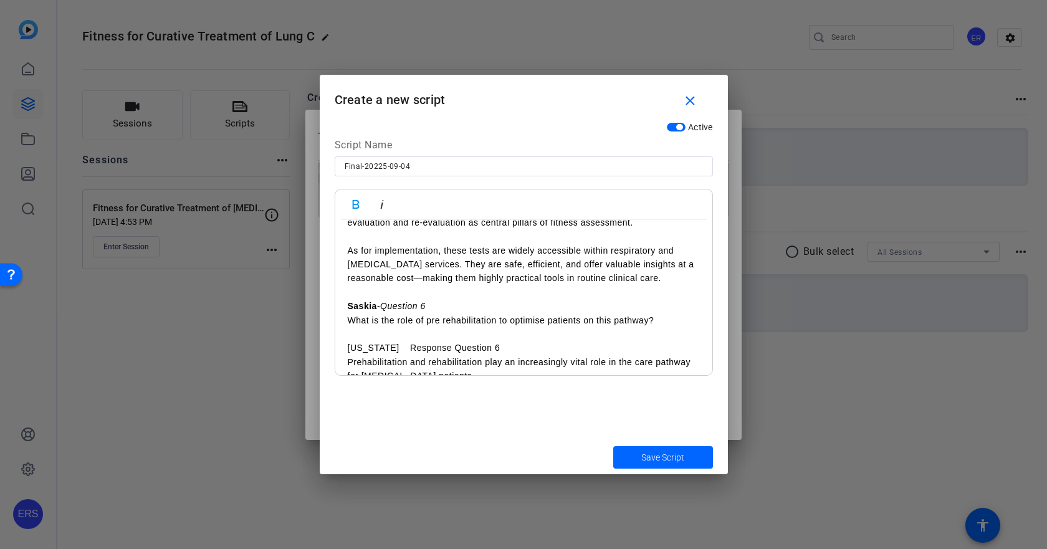
click at [388, 341] on p "[US_STATE] Response Question 6" at bounding box center [524, 348] width 352 height 14
click at [381, 204] on icon "button" at bounding box center [381, 204] width 15 height 15
drag, startPoint x: 345, startPoint y: 287, endPoint x: 382, endPoint y: 288, distance: 36.8
click at [361, 205] on icon "button" at bounding box center [355, 204] width 15 height 15
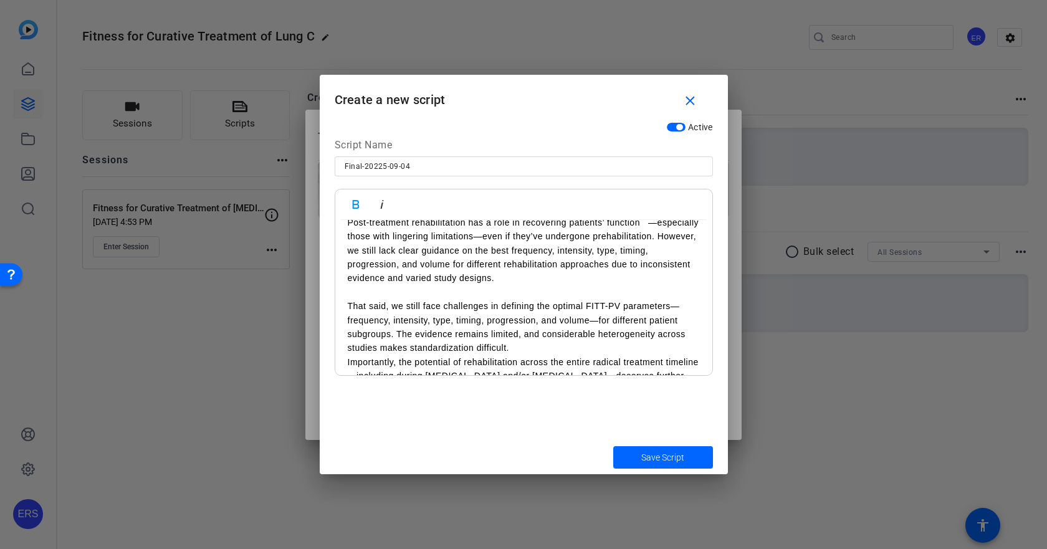
scroll to position [2769, 0]
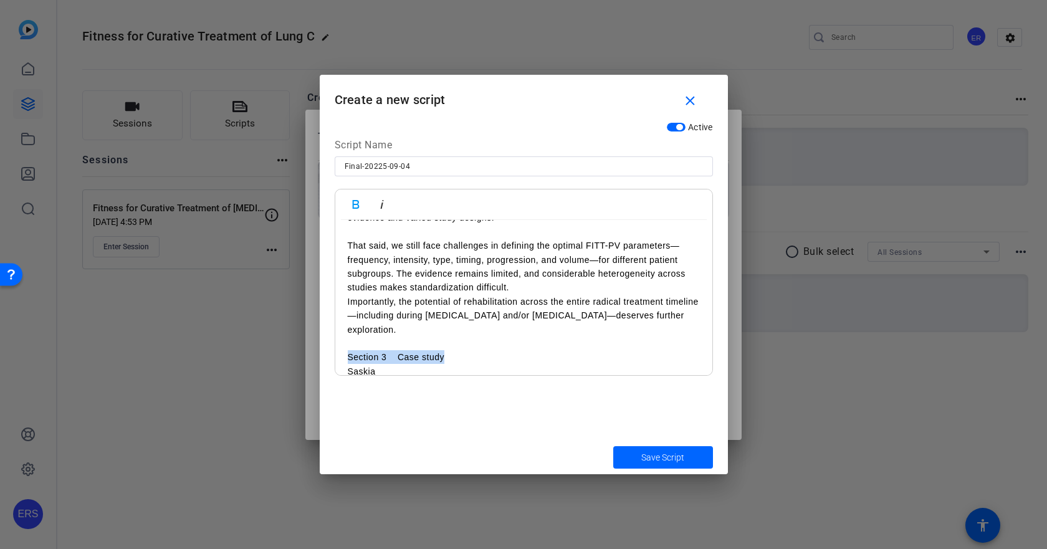
drag, startPoint x: 346, startPoint y: 306, endPoint x: 452, endPoint y: 300, distance: 106.1
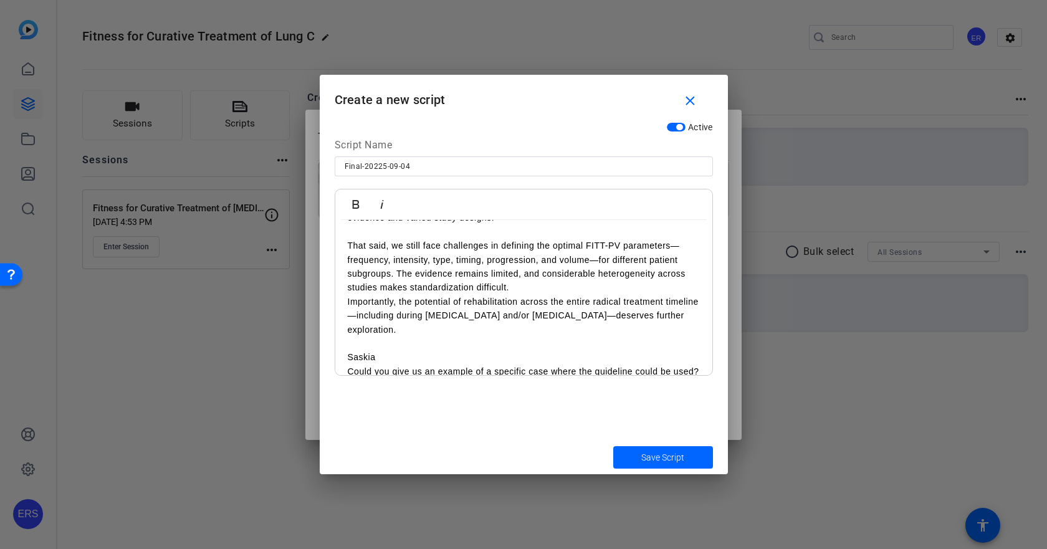
click at [526, 336] on p at bounding box center [524, 343] width 352 height 14
click at [523, 336] on p at bounding box center [524, 343] width 352 height 14
click at [517, 350] on p "Saskia" at bounding box center [524, 357] width 352 height 14
click at [428, 350] on p "Saskia - Section 3 Case study" at bounding box center [524, 357] width 352 height 14
drag, startPoint x: 391, startPoint y: 303, endPoint x: 521, endPoint y: 297, distance: 130.4
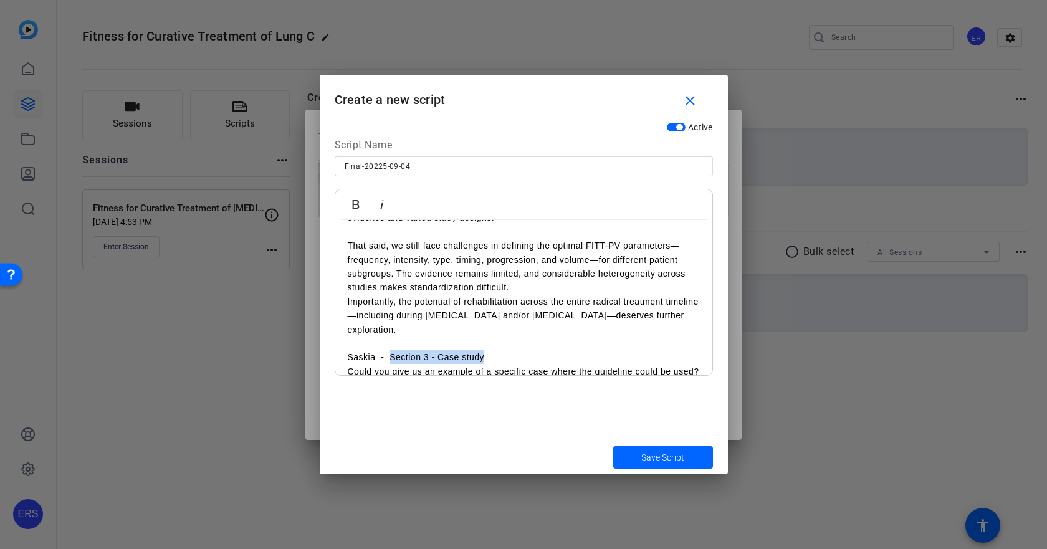
click at [521, 350] on p "Saskia - Section 3 - Case study" at bounding box center [524, 357] width 352 height 14
click at [388, 201] on icon "button" at bounding box center [381, 204] width 15 height 15
drag, startPoint x: 347, startPoint y: 297, endPoint x: 375, endPoint y: 300, distance: 28.2
click at [375, 350] on p "Saskia - Section 3 - Case study" at bounding box center [524, 357] width 352 height 14
click at [353, 206] on icon "button" at bounding box center [355, 204] width 7 height 9
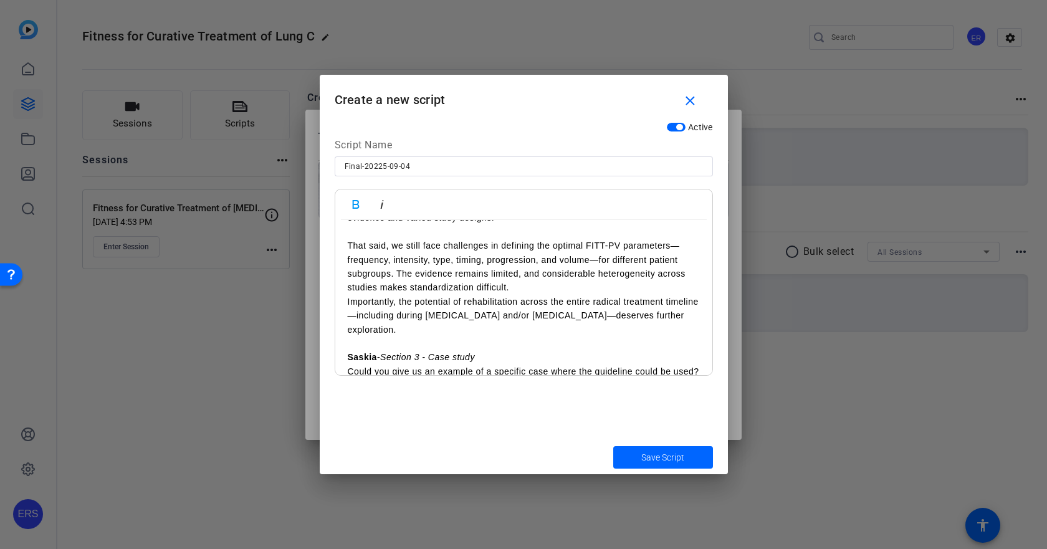
click at [359, 364] on p "Could you give us an example of a specific case where the guideline could be us…" at bounding box center [524, 371] width 352 height 14
drag, startPoint x: 358, startPoint y: 315, endPoint x: 333, endPoint y: 315, distance: 25.6
click at [333, 315] on div "Active Script Name Final-20225-09-04 Bold [PERSON_NAME] • Hello and welcome to …" at bounding box center [524, 278] width 408 height 324
drag, startPoint x: 342, startPoint y: 359, endPoint x: 379, endPoint y: 358, distance: 37.4
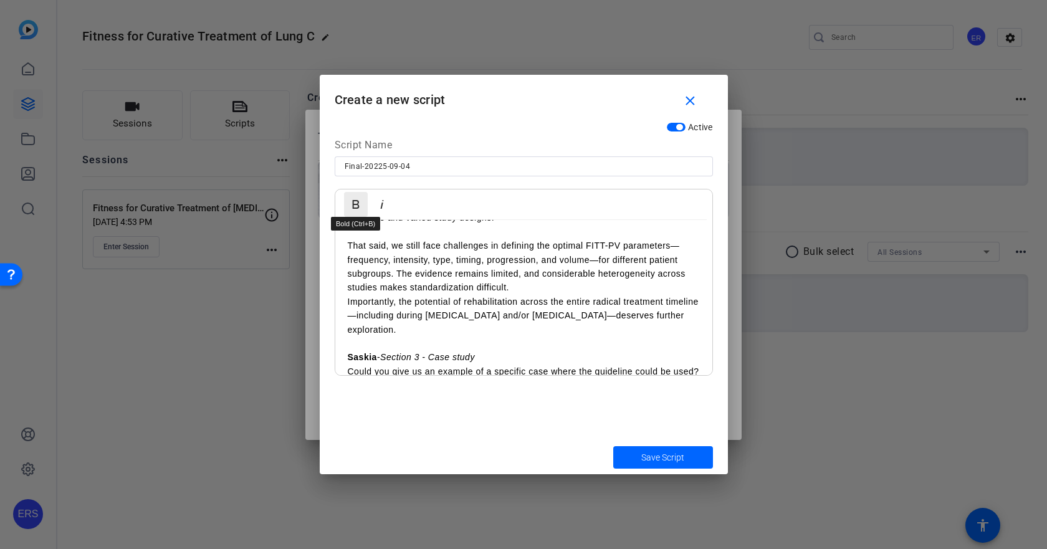
click at [355, 207] on icon "button" at bounding box center [355, 204] width 15 height 15
click at [393, 393] on p "[US_STATE]" at bounding box center [524, 511] width 352 height 237
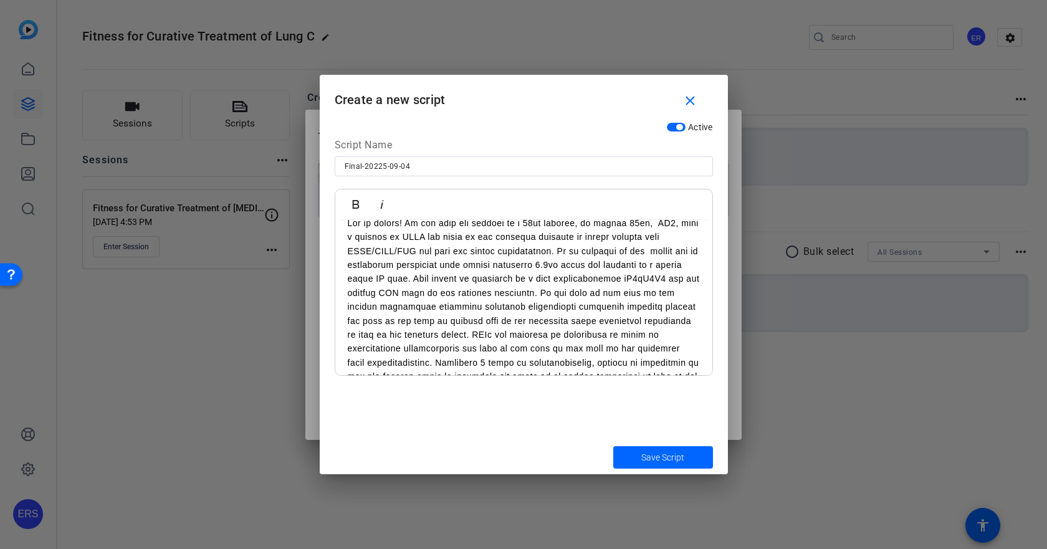
scroll to position [3022, 0]
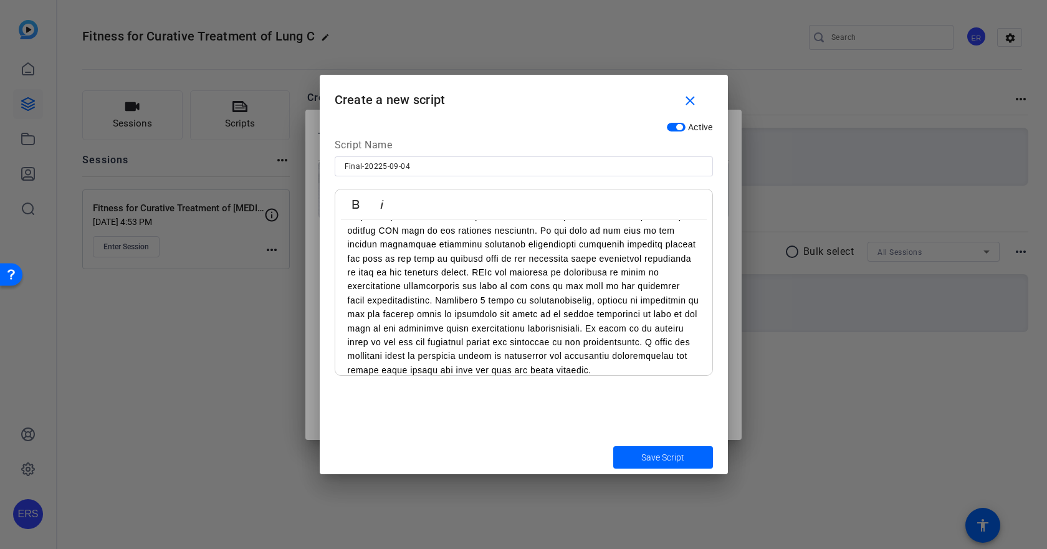
click at [597, 330] on p at bounding box center [524, 265] width 352 height 223
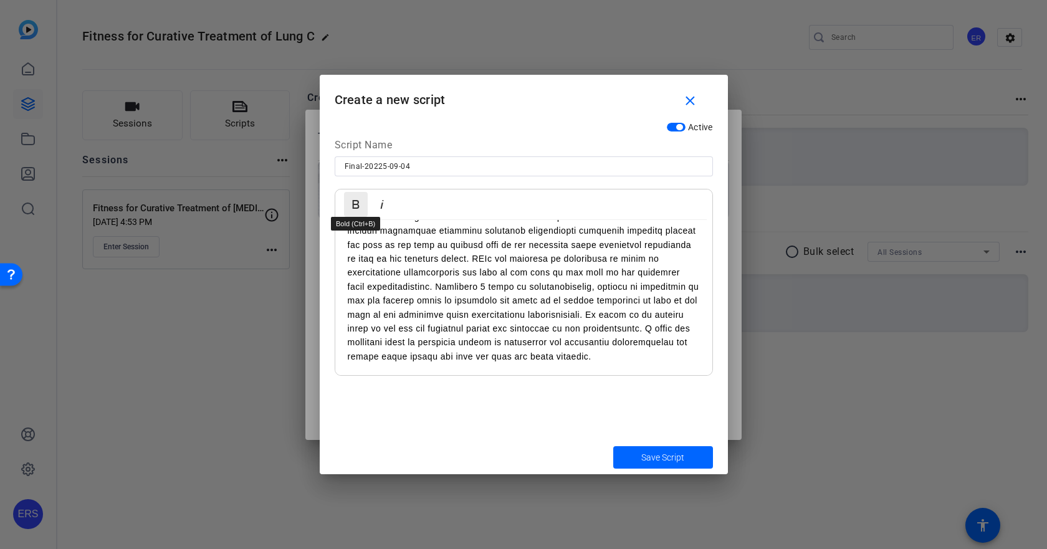
click at [358, 203] on icon "button" at bounding box center [355, 204] width 7 height 9
drag, startPoint x: 356, startPoint y: 355, endPoint x: 325, endPoint y: 362, distance: 32.6
click at [325, 362] on div "Active Script Name Final-20225-09-04 Bold [PERSON_NAME] • Hello and welcome to …" at bounding box center [524, 278] width 408 height 324
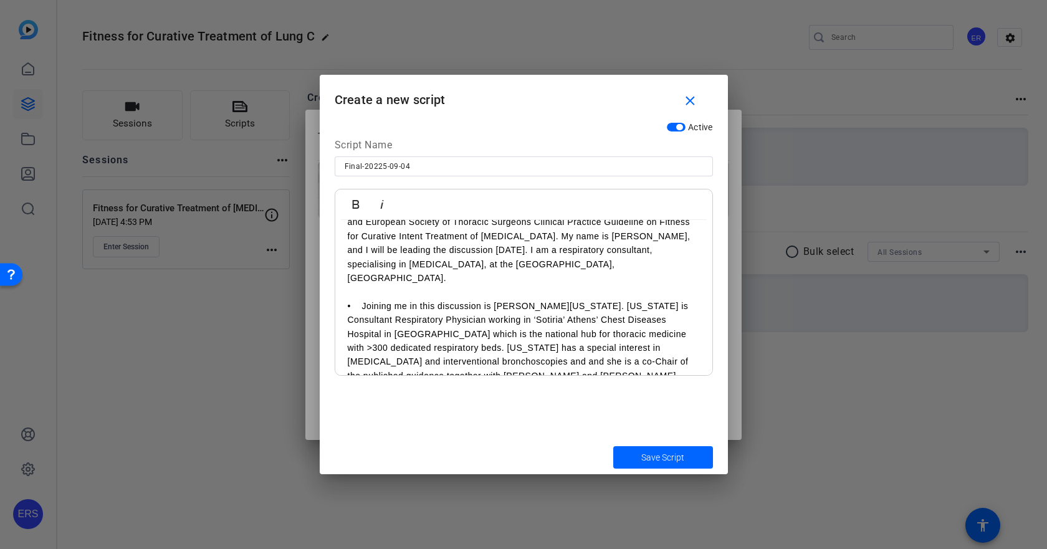
scroll to position [0, 0]
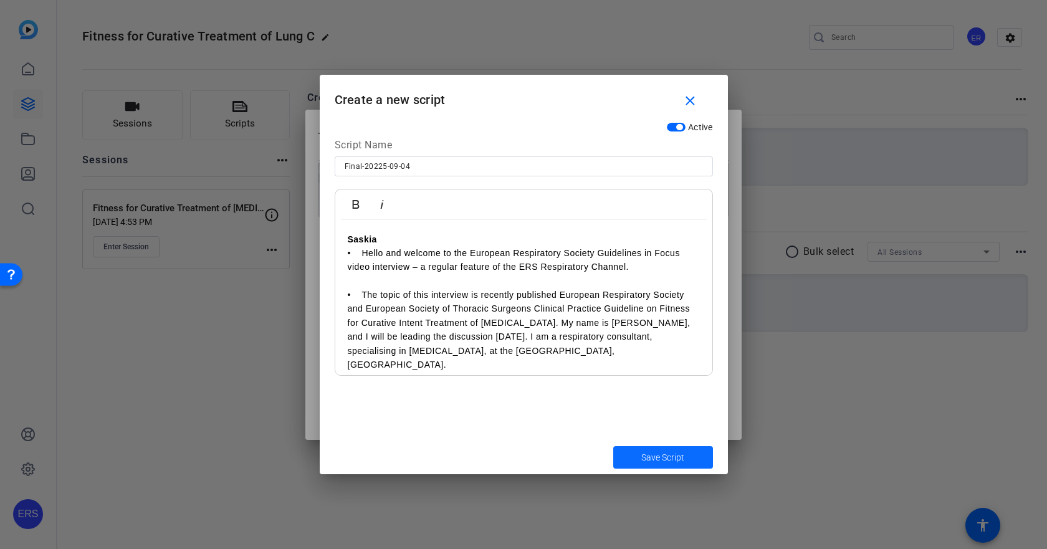
click at [642, 452] on span "Save Script" at bounding box center [662, 457] width 43 height 13
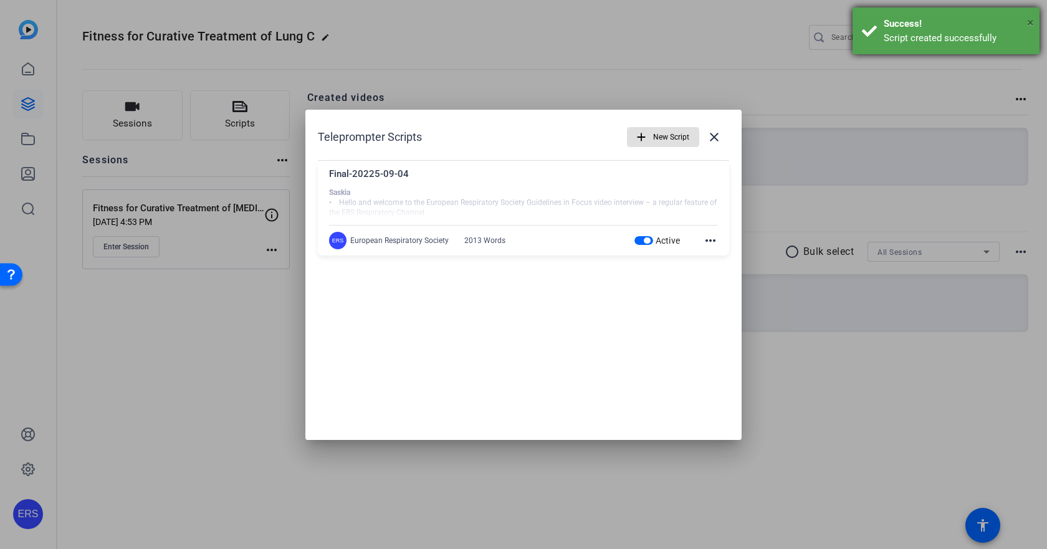
click at [1031, 18] on span "×" at bounding box center [1030, 22] width 7 height 15
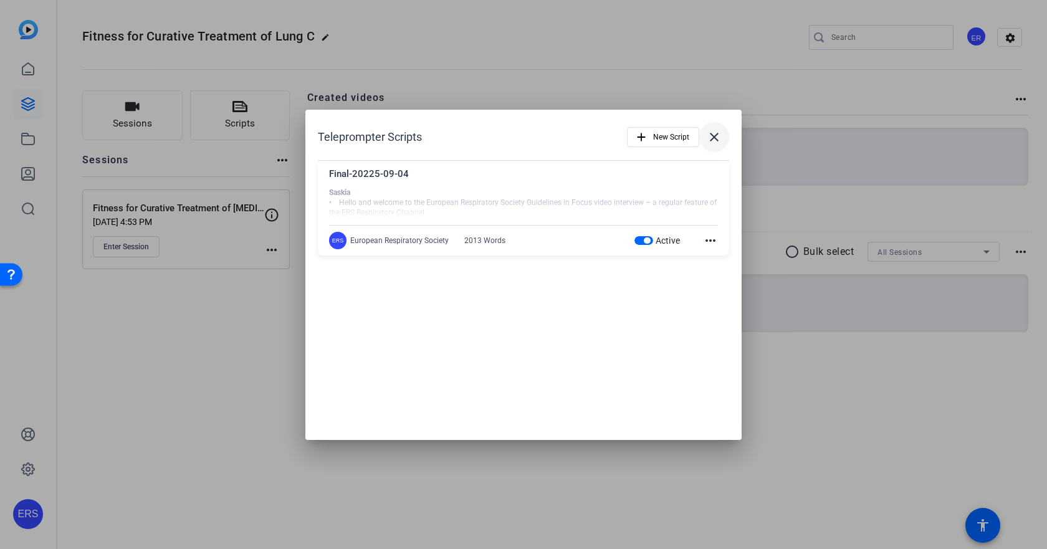
click at [715, 131] on mat-icon "close" at bounding box center [714, 137] width 15 height 15
